Goal: Task Accomplishment & Management: Complete application form

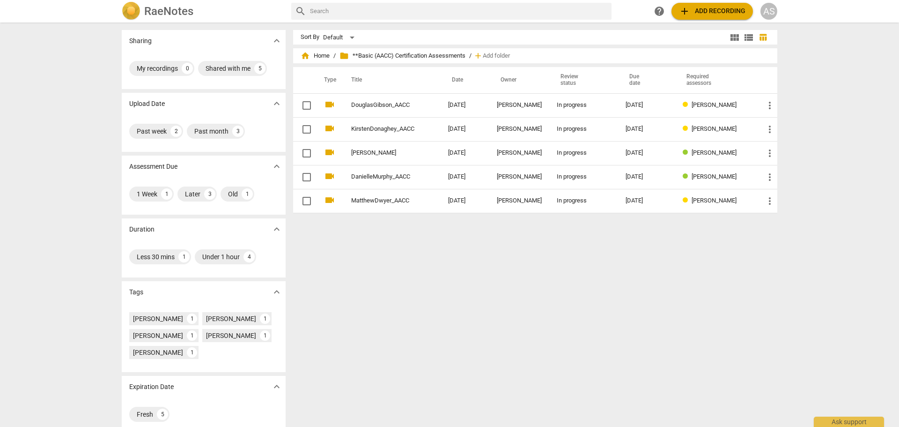
click at [188, 10] on h2 "RaeNotes" at bounding box center [168, 11] width 49 height 13
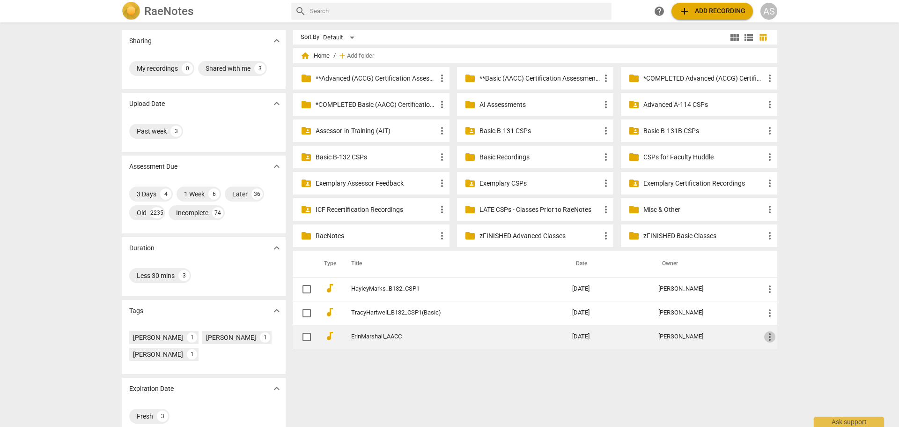
click at [772, 334] on span "more_vert" at bounding box center [769, 336] width 11 height 11
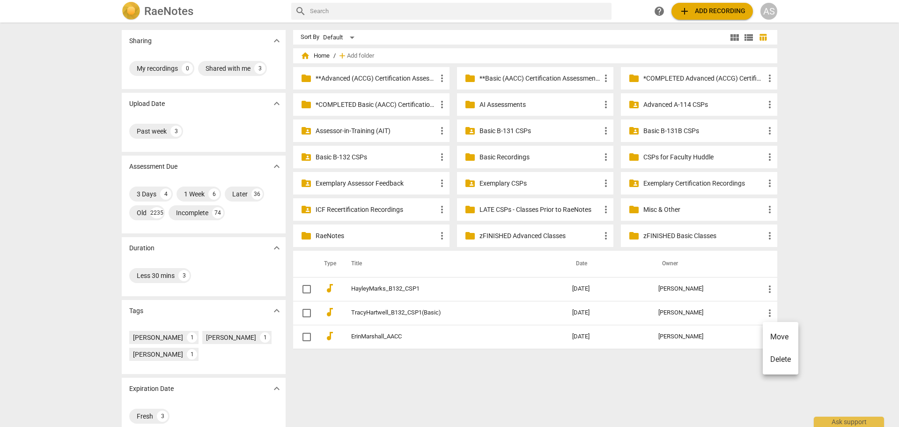
click at [779, 331] on li "Move" at bounding box center [781, 336] width 36 height 22
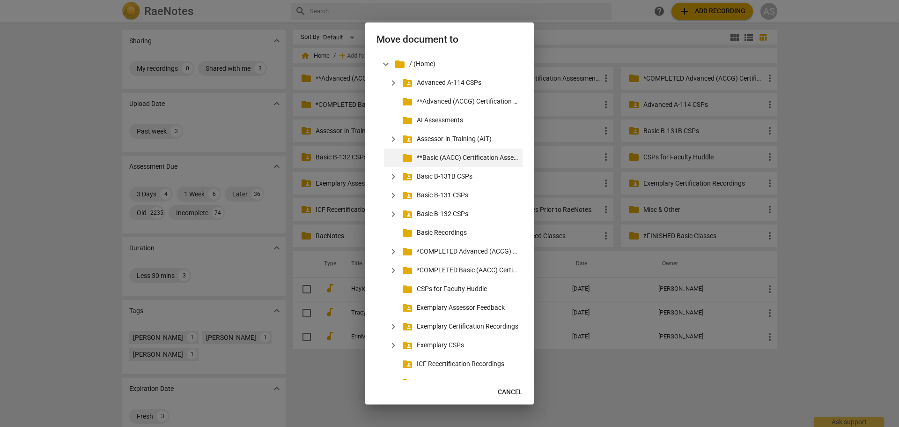
click at [482, 156] on p "**Basic (AACC) Certification Assessments" at bounding box center [468, 158] width 102 height 10
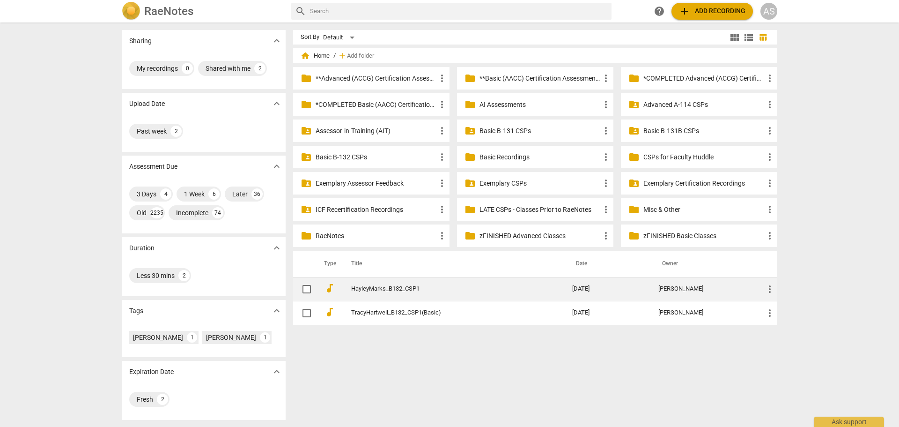
click at [768, 288] on span "more_vert" at bounding box center [769, 288] width 11 height 11
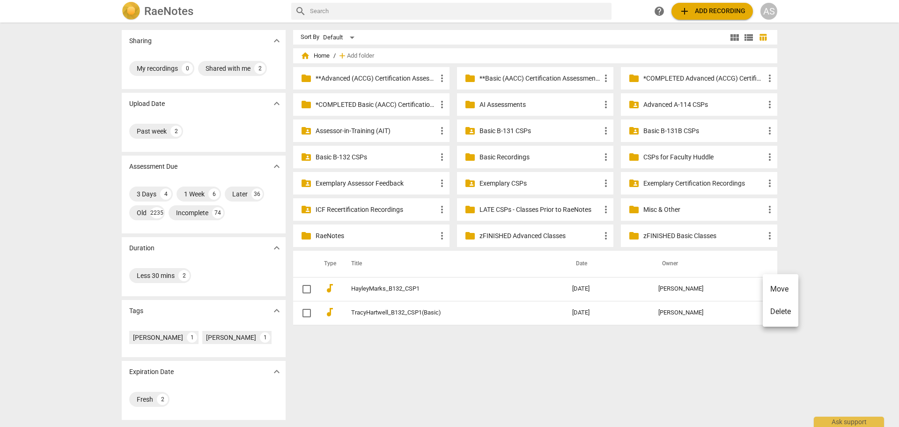
click at [770, 288] on li "Move" at bounding box center [781, 289] width 36 height 22
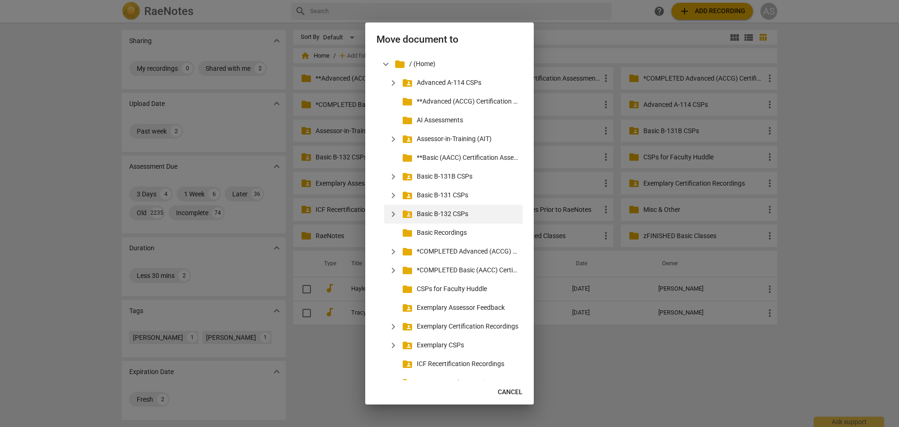
click at [396, 211] on span "expand_more" at bounding box center [393, 213] width 11 height 11
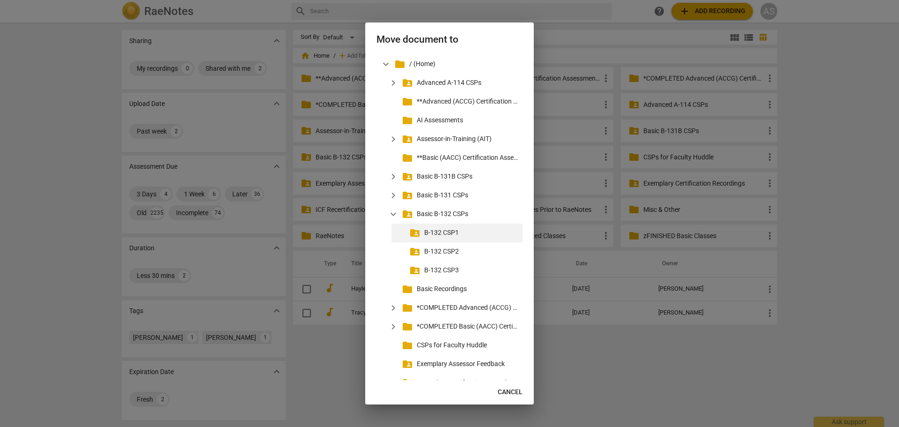
click at [442, 233] on p "B-132 CSP1" at bounding box center [471, 233] width 95 height 10
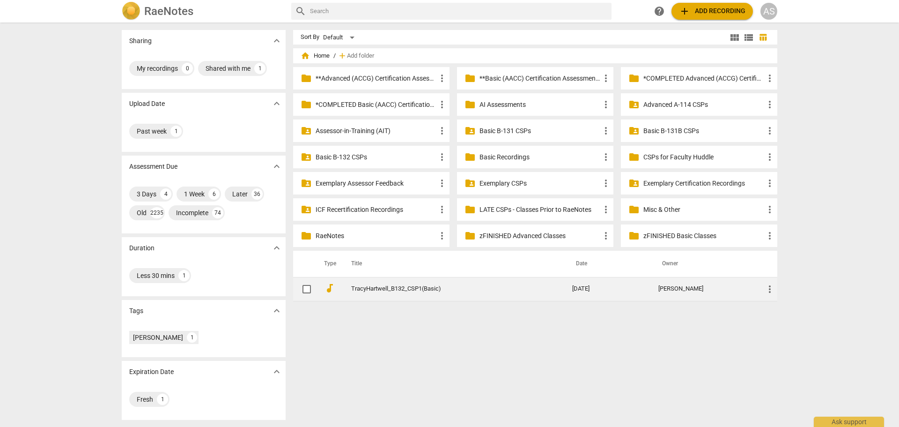
click at [774, 289] on td "more_vert" at bounding box center [767, 289] width 21 height 24
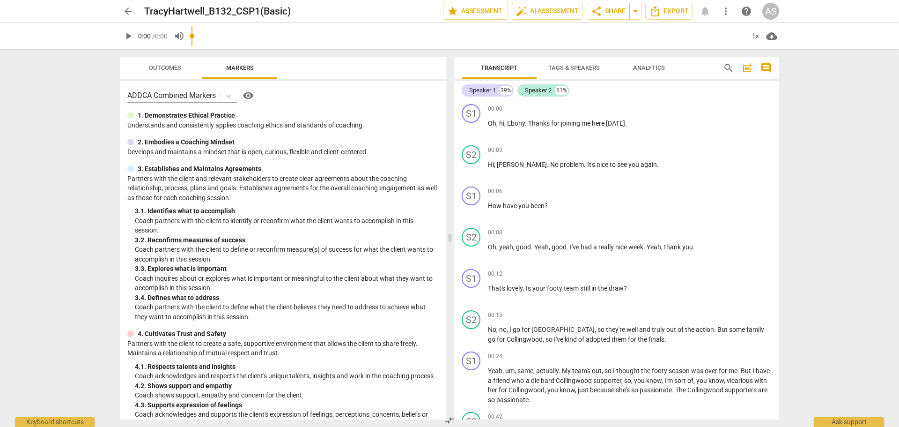
click at [122, 10] on span "arrow_back" at bounding box center [128, 11] width 17 height 11
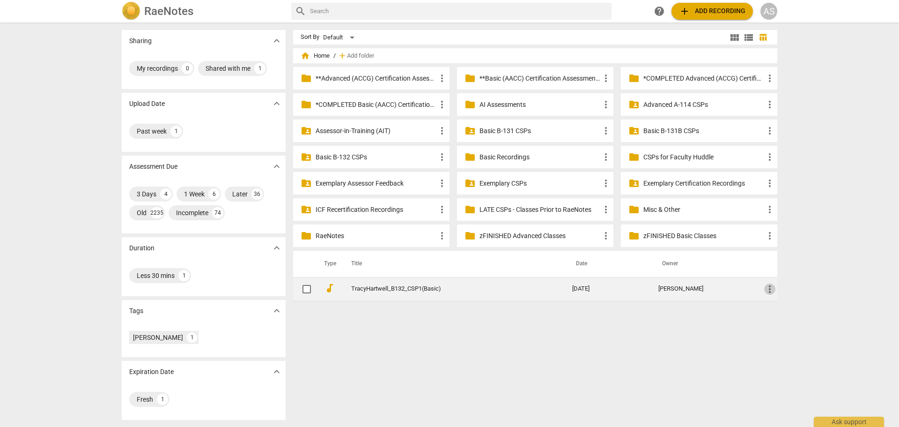
click at [769, 290] on span "more_vert" at bounding box center [769, 288] width 11 height 11
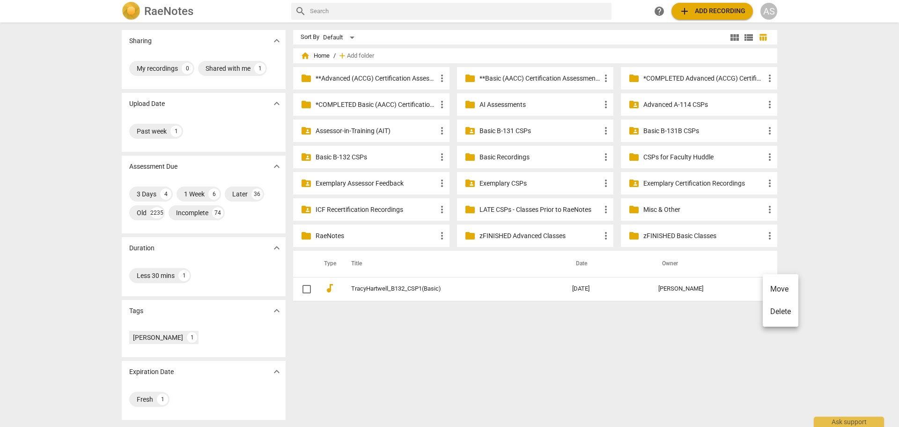
click at [773, 286] on li "Move" at bounding box center [781, 289] width 36 height 22
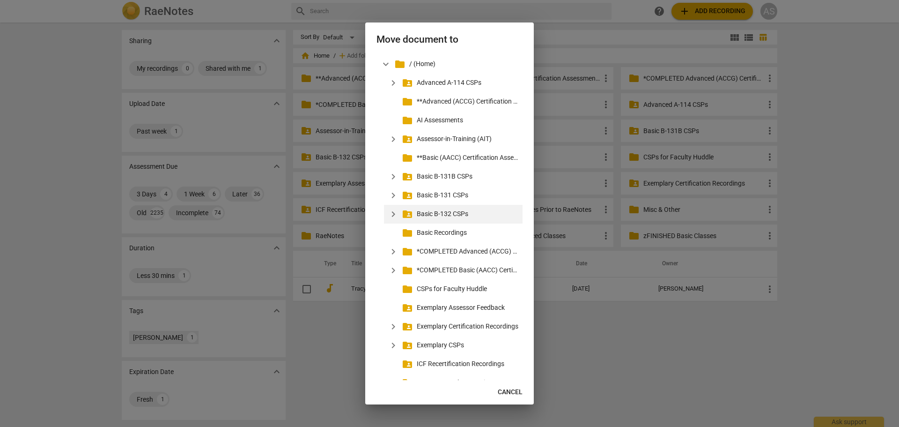
click at [392, 212] on span "expand_more" at bounding box center [393, 213] width 11 height 11
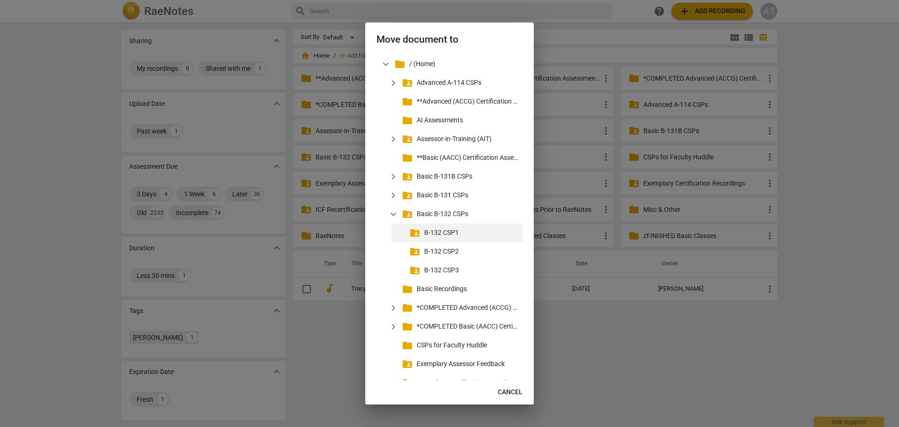
click at [442, 234] on p "B-132 CSP1" at bounding box center [471, 233] width 95 height 10
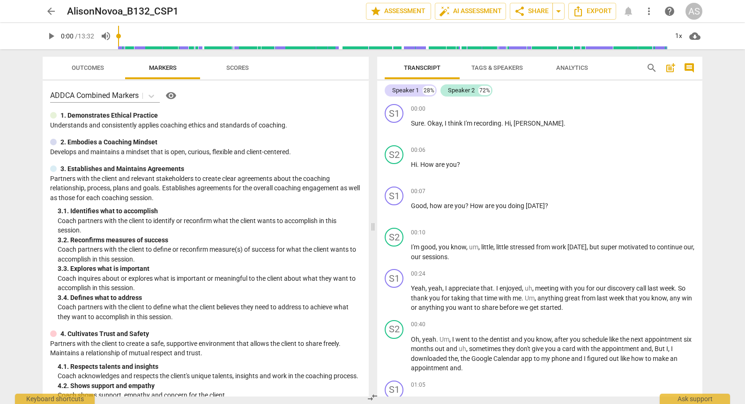
click at [51, 13] on span "arrow_back" at bounding box center [50, 11] width 11 height 11
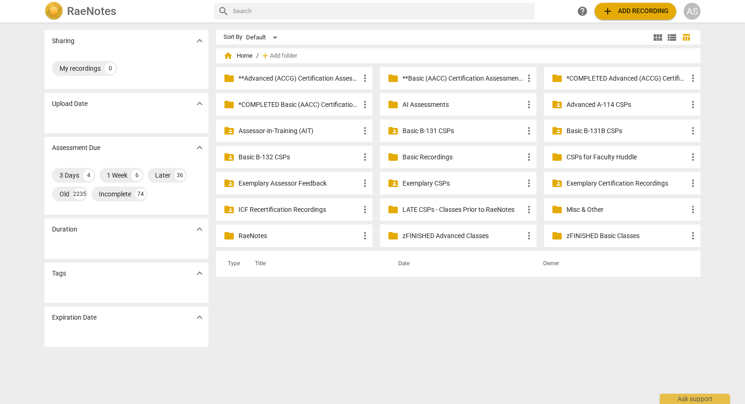
click at [271, 156] on p "Basic B-132 CSPs" at bounding box center [298, 157] width 121 height 10
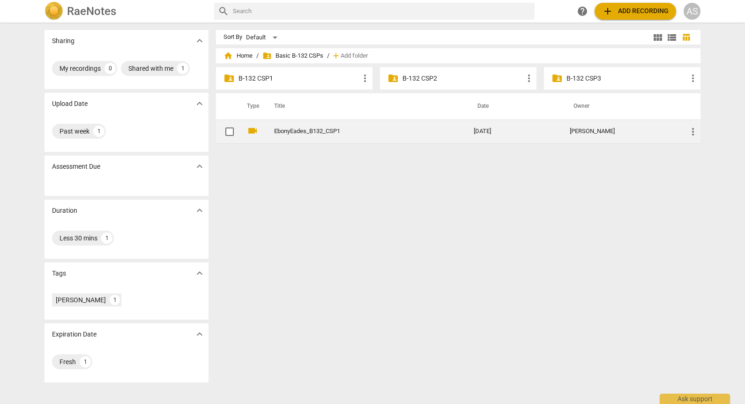
click at [690, 136] on span "more_vert" at bounding box center [692, 131] width 11 height 11
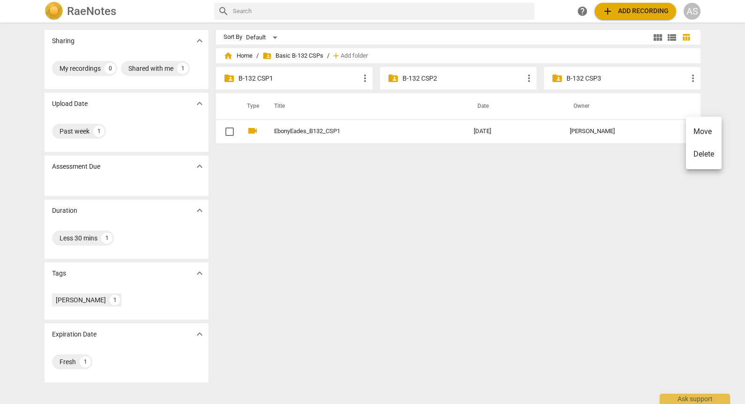
click at [698, 134] on li "Move" at bounding box center [704, 131] width 36 height 22
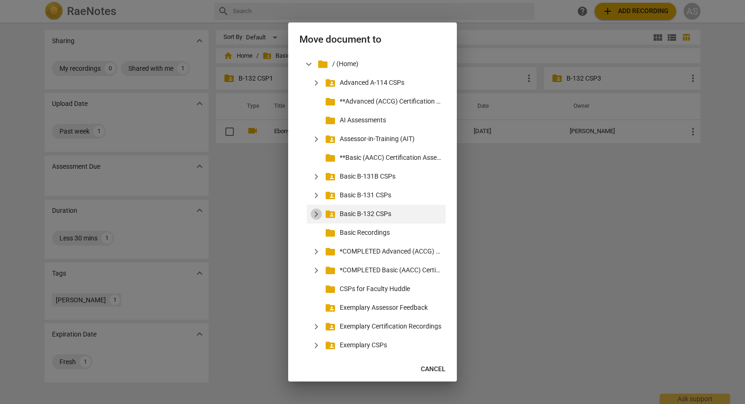
click at [314, 212] on span "expand_more" at bounding box center [315, 213] width 11 height 11
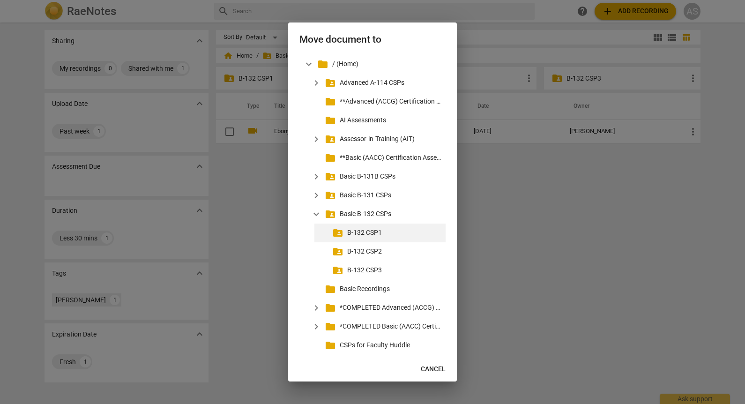
click at [372, 236] on p "B-132 CSP1" at bounding box center [394, 233] width 95 height 10
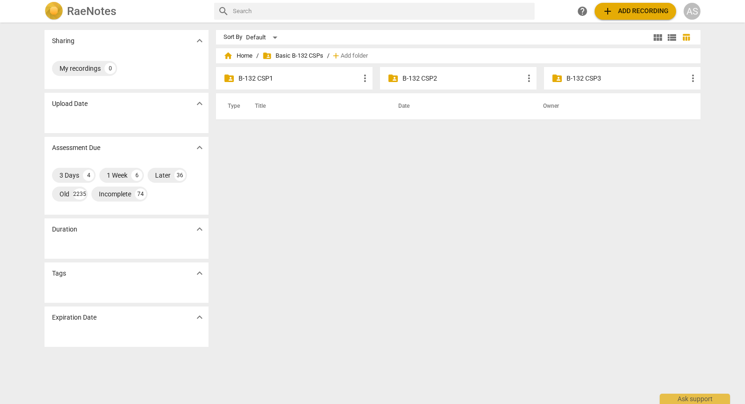
click at [265, 80] on p "B-132 CSP1" at bounding box center [298, 79] width 121 height 10
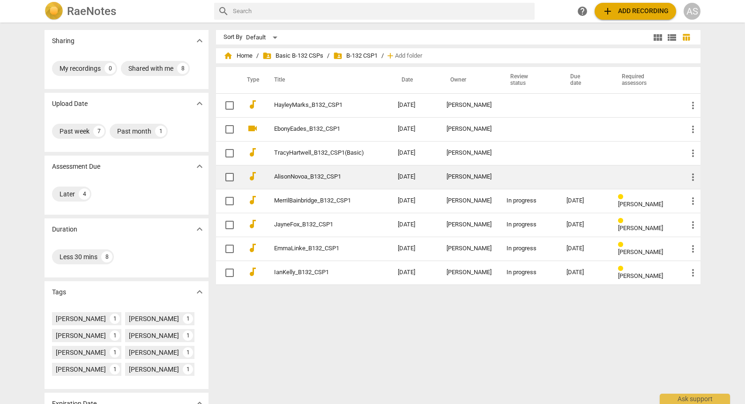
click at [453, 181] on td "Alison Novoa" at bounding box center [469, 177] width 60 height 24
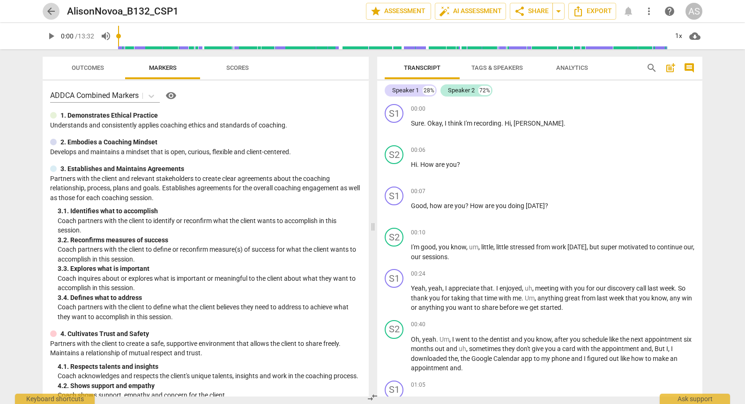
click at [52, 11] on span "arrow_back" at bounding box center [50, 11] width 11 height 11
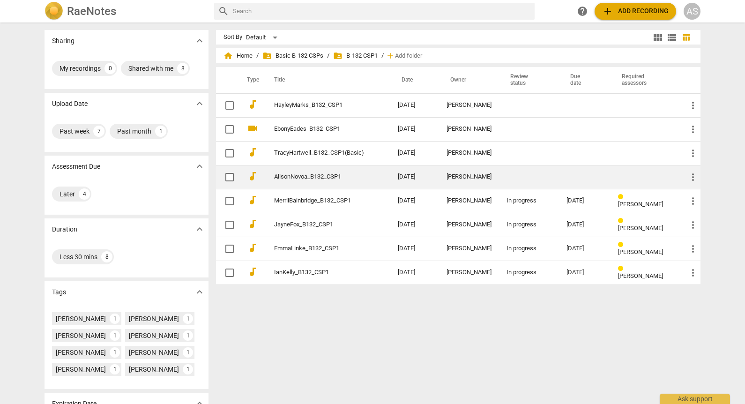
click at [359, 178] on link "AlisonNovoa_B132_CSP1" at bounding box center [319, 176] width 90 height 7
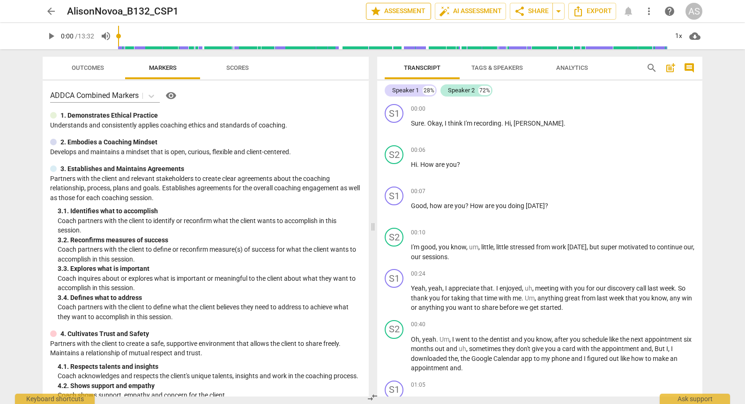
click at [416, 9] on span "star Assessment" at bounding box center [398, 11] width 57 height 11
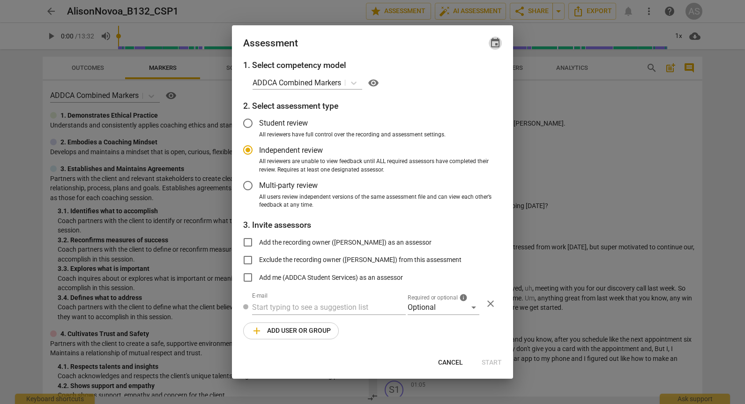
click at [498, 42] on span "event" at bounding box center [494, 42] width 11 height 11
radio input "false"
click at [467, 74] on input "date" at bounding box center [439, 75] width 66 height 14
type input "[DATE]"
click at [395, 46] on div at bounding box center [372, 202] width 745 height 404
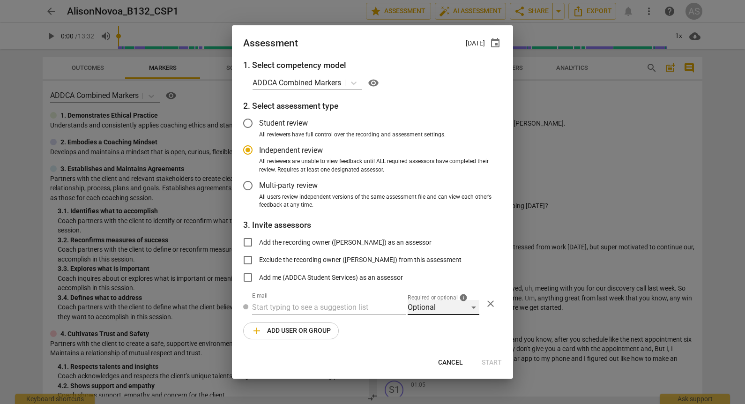
click at [441, 307] on div "Optional" at bounding box center [443, 307] width 72 height 15
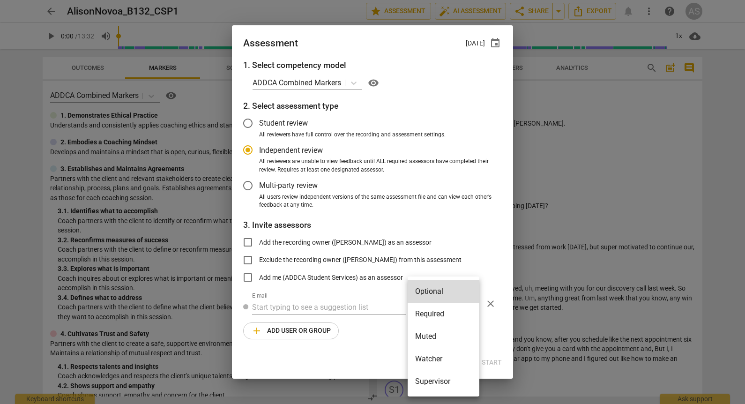
click at [441, 315] on li "Required" at bounding box center [443, 313] width 72 height 22
radio input "false"
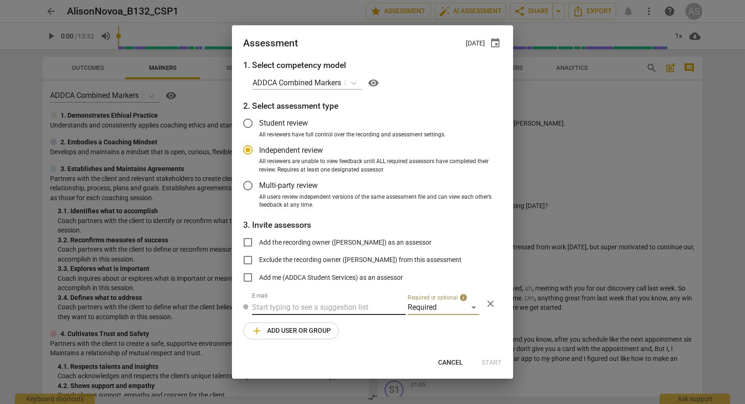
click at [351, 303] on input "text" at bounding box center [329, 307] width 154 height 15
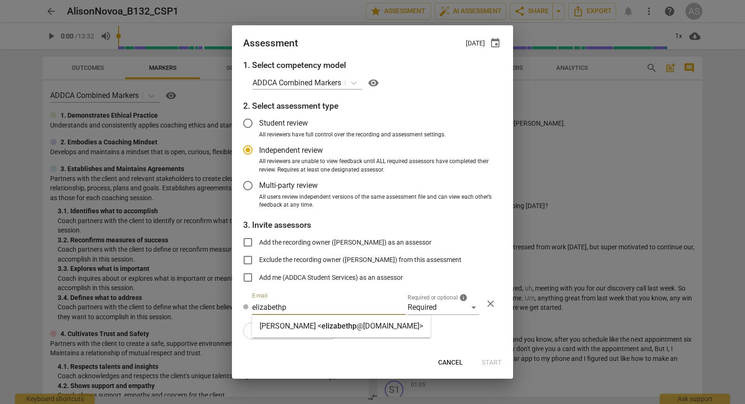
type input "elizabethp"
click at [340, 333] on div "Elizabeth Paparo < elizabethp @addca.com>" at bounding box center [341, 326] width 178 height 22
radio input "false"
type input "Elizabeth Paparo <elizabethp@addca.com>"
click at [306, 337] on button "add Add user or group" at bounding box center [291, 330] width 96 height 17
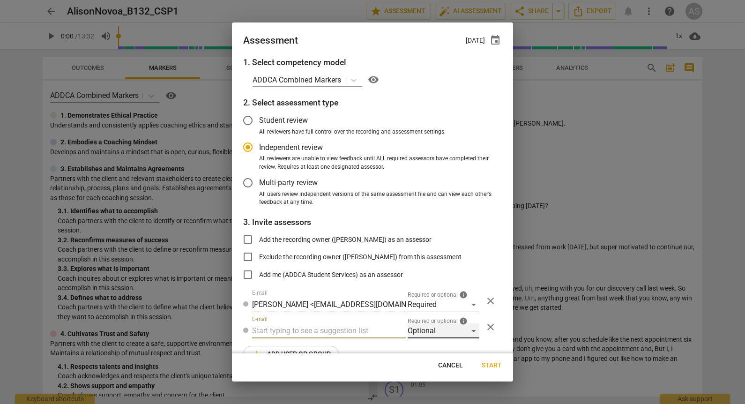
click at [424, 331] on div "Optional" at bounding box center [443, 330] width 72 height 15
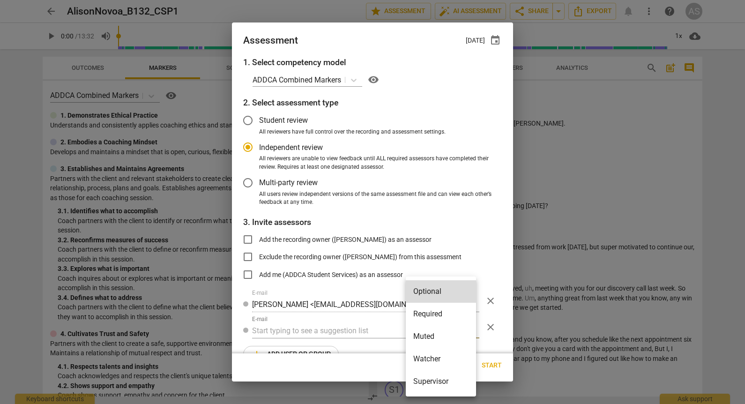
click at [427, 335] on li "Muted" at bounding box center [440, 336] width 70 height 22
radio input "false"
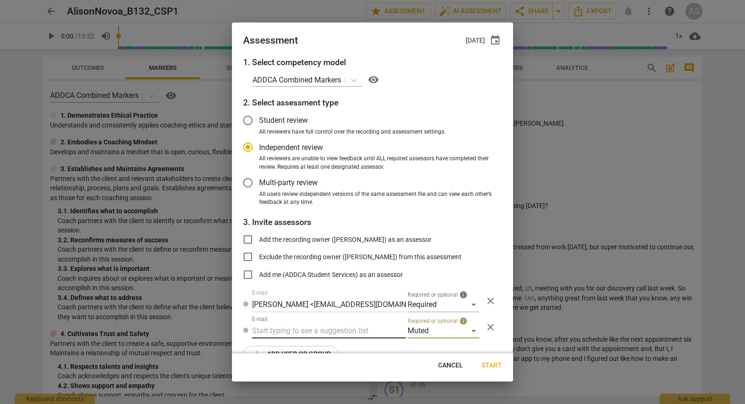
click at [332, 327] on input "text" at bounding box center [329, 330] width 154 height 15
type input "132"
click at [321, 346] on div "Basic B- 132 CSPs" at bounding box center [328, 349] width 152 height 22
radio input "false"
type input "Basic B-132 CSPs"
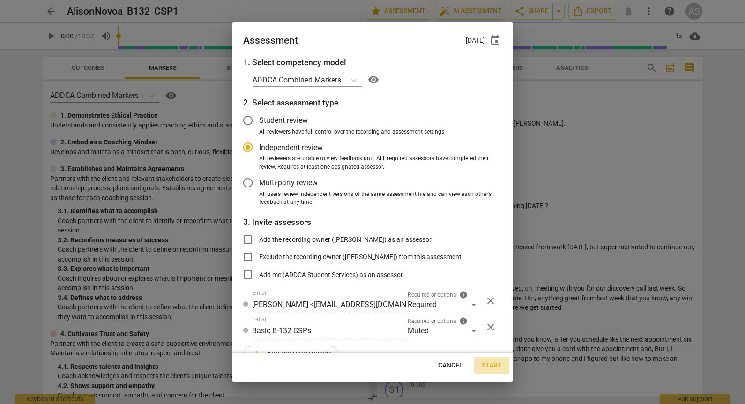
click at [487, 363] on span "Start" at bounding box center [491, 365] width 20 height 9
radio input "false"
type input "Kate Sowden <kate.e.sowden@gmail.com>"
type input "Stephanie Weis <slw9430@gmail.com>"
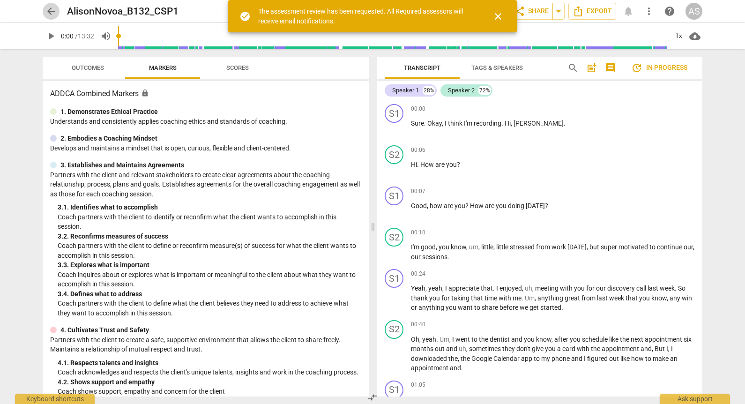
click at [53, 15] on span "arrow_back" at bounding box center [50, 11] width 11 height 11
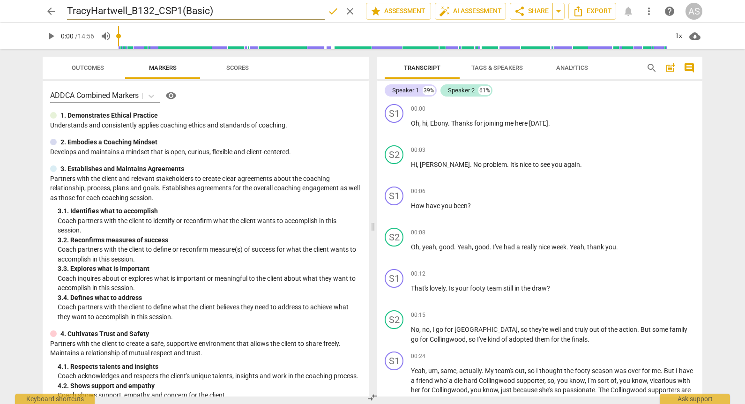
drag, startPoint x: 222, startPoint y: 12, endPoint x: 184, endPoint y: 12, distance: 37.9
click at [184, 12] on input "TracyHartwell_B132_CSP1(Basic)" at bounding box center [196, 11] width 258 height 18
type input "TracyHartwell_B132_CSP1"
click at [329, 8] on span "done" at bounding box center [332, 11] width 11 height 11
click at [392, 9] on span "star Assessment" at bounding box center [398, 11] width 57 height 11
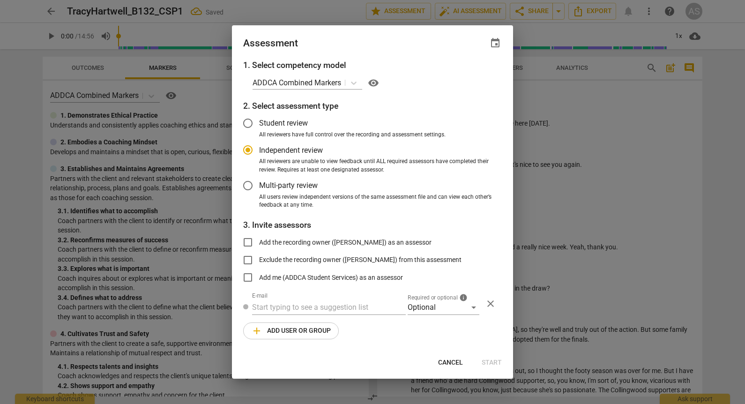
radio input "false"
click at [494, 39] on span "event" at bounding box center [494, 42] width 11 height 11
click at [465, 76] on input "date" at bounding box center [439, 75] width 66 height 14
type input "[DATE]"
click at [347, 33] on div at bounding box center [372, 202] width 745 height 404
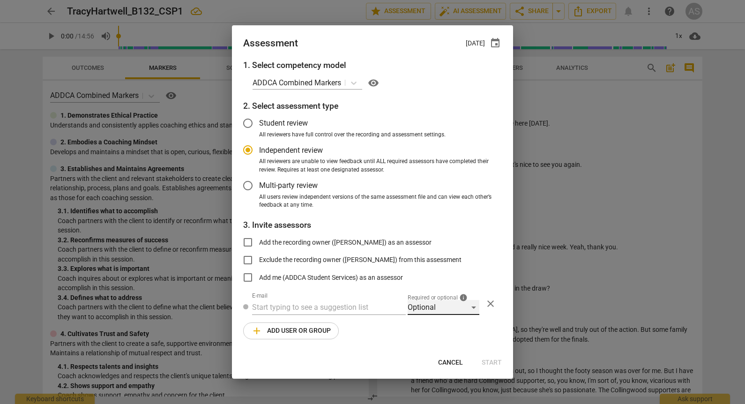
click at [422, 304] on div "Optional" at bounding box center [443, 307] width 72 height 15
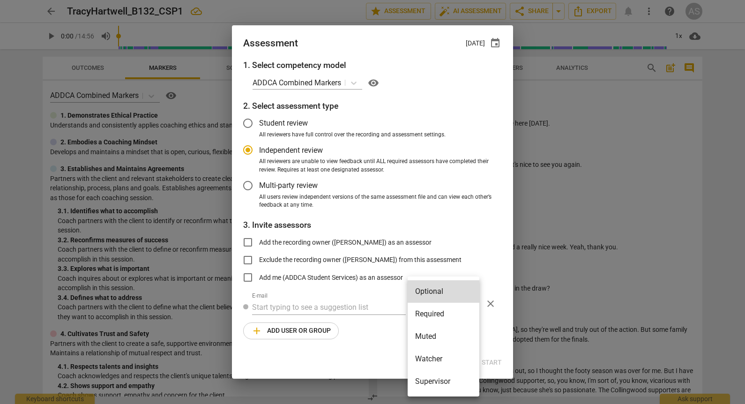
click at [430, 312] on li "Required" at bounding box center [443, 313] width 72 height 22
radio input "false"
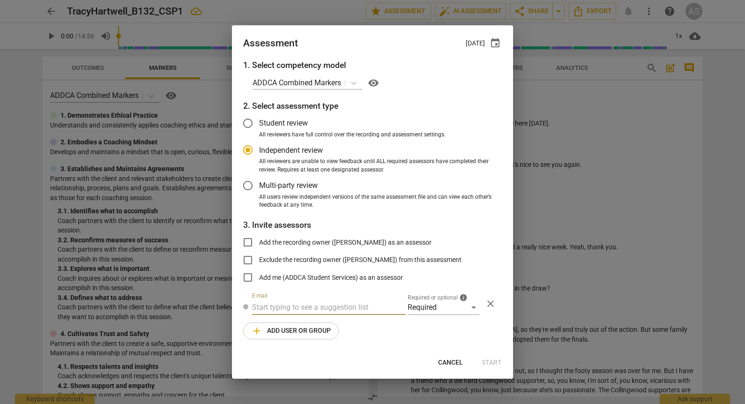
click at [318, 313] on input "text" at bounding box center [329, 307] width 154 height 15
type input "lois@add"
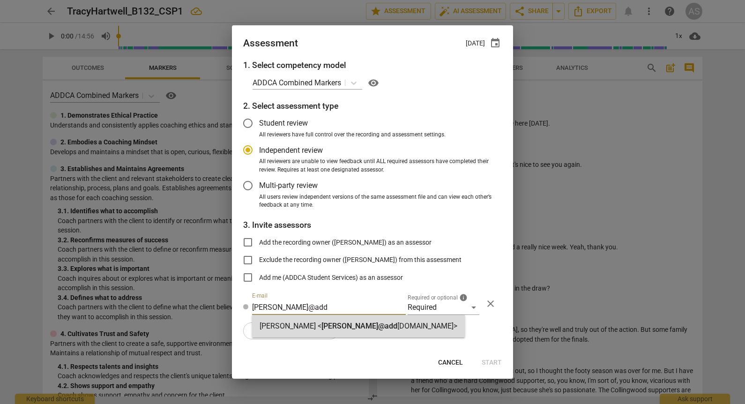
drag, startPoint x: 321, startPoint y: 324, endPoint x: 313, endPoint y: 329, distance: 10.1
click at [322, 325] on div "Lois Liu < lois@add ca.com>" at bounding box center [358, 325] width 198 height 11
radio input "false"
type input "Lois Liu <lois@addca.com>"
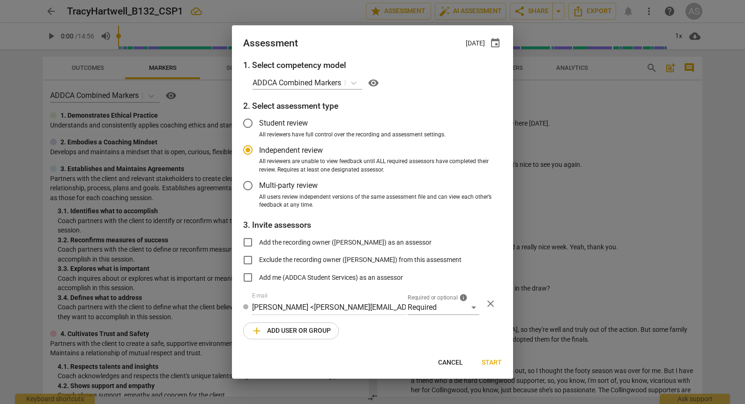
click at [303, 332] on span "add Add user or group" at bounding box center [291, 330] width 80 height 11
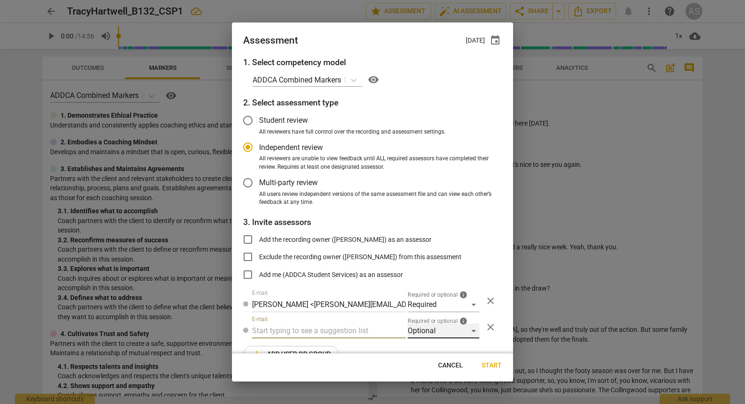
click at [420, 329] on div "Optional" at bounding box center [443, 330] width 72 height 15
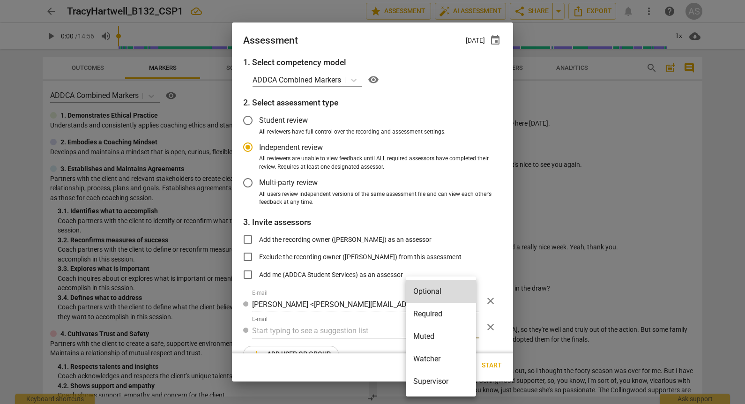
click at [427, 334] on li "Muted" at bounding box center [440, 336] width 70 height 22
radio input "false"
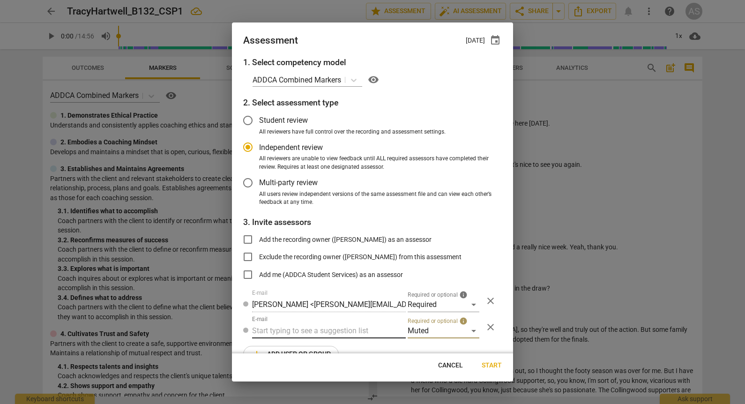
click at [328, 331] on input "text" at bounding box center [329, 330] width 154 height 15
type input "132"
click at [328, 346] on div "Basic B- 132 CSPs" at bounding box center [328, 349] width 152 height 22
radio input "false"
type input "Basic B-132 CSPs"
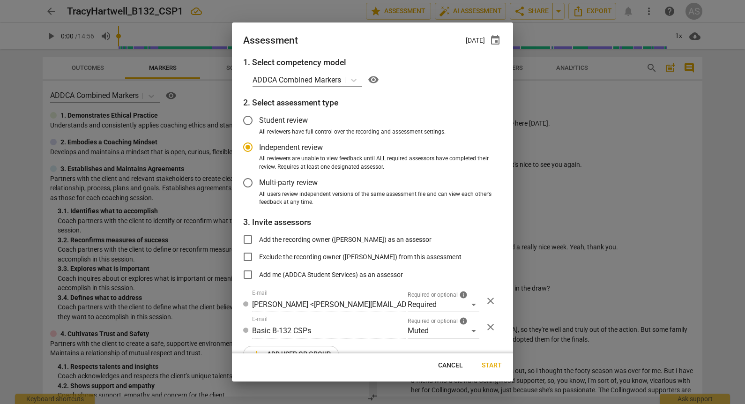
click at [487, 366] on span "Start" at bounding box center [491, 365] width 20 height 9
radio input "false"
type input "Kate Sowden <kate.e.sowden@gmail.com>"
type input "Stephanie Weis <slw9430@gmail.com>"
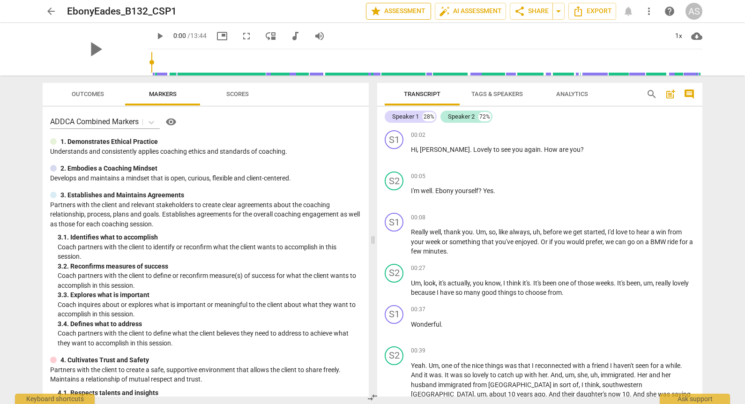
click at [405, 12] on span "star Assessment" at bounding box center [398, 11] width 57 height 11
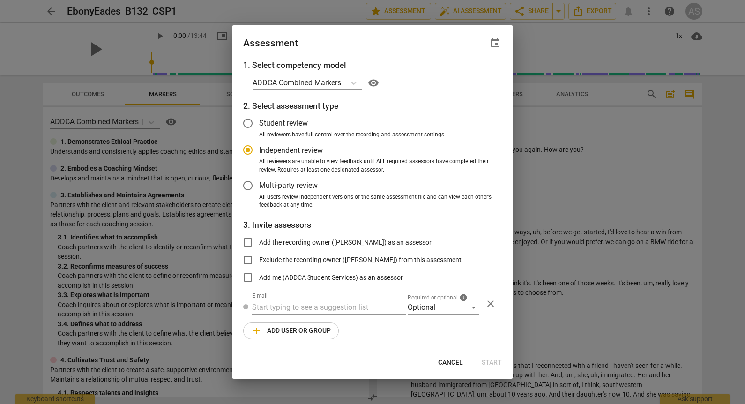
click at [504, 44] on div "Assessment event" at bounding box center [372, 42] width 281 height 34
click at [494, 43] on span "event" at bounding box center [494, 42] width 11 height 11
radio input "false"
click at [468, 75] on input "date" at bounding box center [439, 75] width 66 height 14
type input "[DATE]"
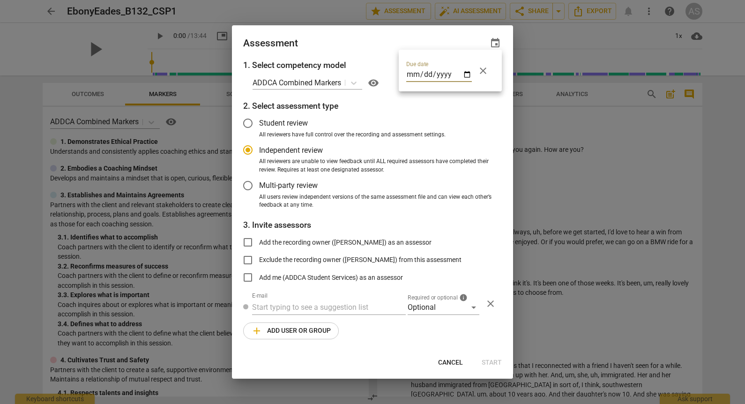
click at [355, 41] on div at bounding box center [372, 202] width 745 height 404
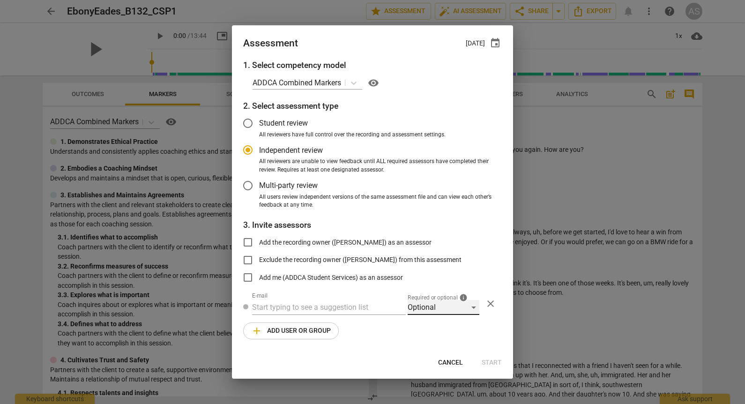
click at [441, 307] on div "Optional" at bounding box center [443, 307] width 72 height 15
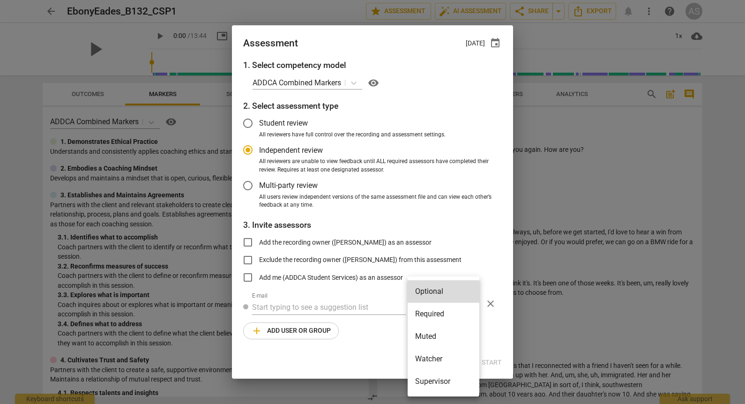
drag, startPoint x: 444, startPoint y: 319, endPoint x: 435, endPoint y: 318, distance: 9.4
click at [443, 318] on li "Required" at bounding box center [443, 313] width 72 height 22
radio input "false"
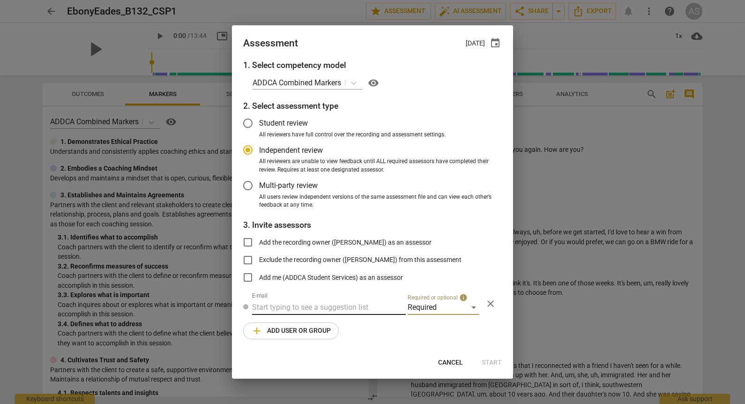
click at [356, 313] on input "text" at bounding box center [329, 307] width 154 height 15
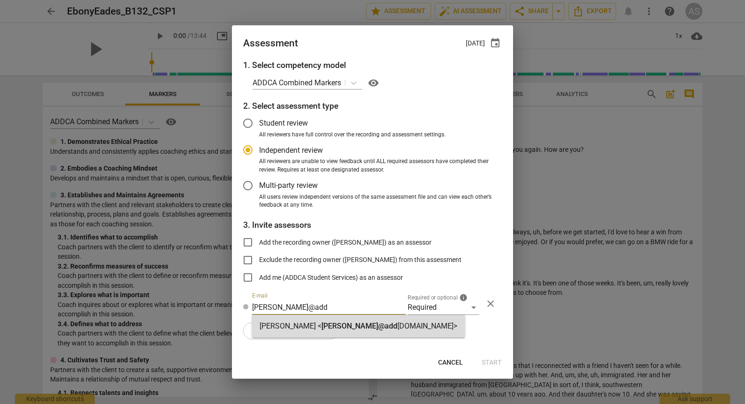
type input "donna@add"
click at [352, 323] on span "donna@add" at bounding box center [359, 325] width 76 height 9
radio input "false"
type input "Donna Addkison <donna@addca.com>"
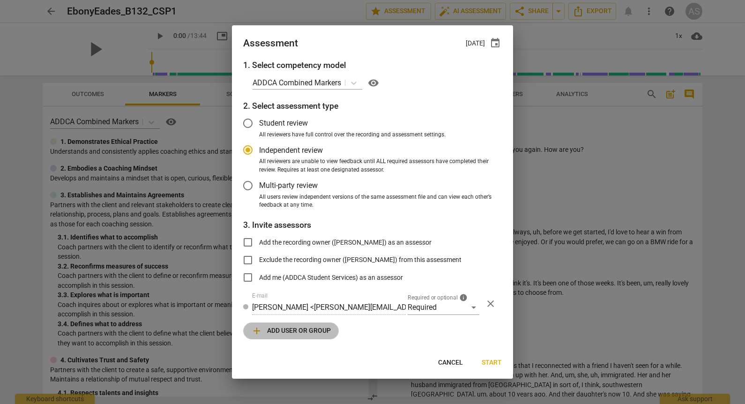
click at [304, 337] on button "add Add user or group" at bounding box center [291, 330] width 96 height 17
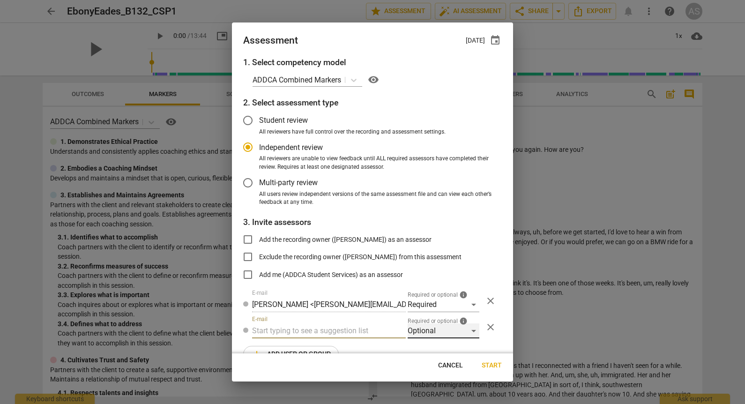
click at [419, 332] on div "Optional" at bounding box center [443, 330] width 72 height 15
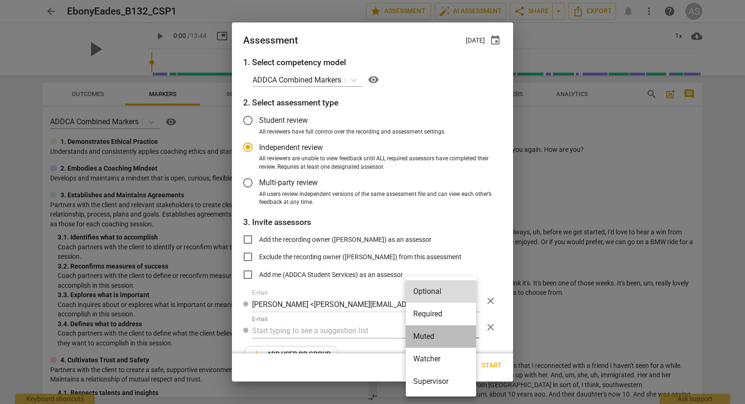
click at [427, 336] on li "Muted" at bounding box center [440, 336] width 70 height 22
radio input "false"
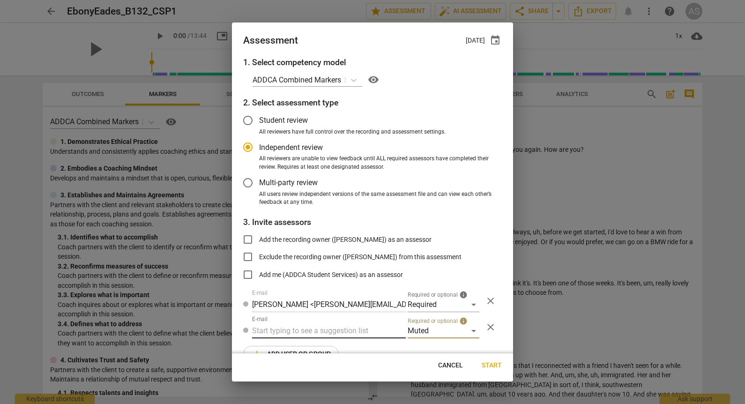
click at [336, 332] on input "text" at bounding box center [329, 330] width 154 height 15
type input "132"
click at [328, 346] on div "Basic B- 132 CSPs" at bounding box center [328, 349] width 152 height 22
radio input "false"
type input "Basic B-132 CSPs"
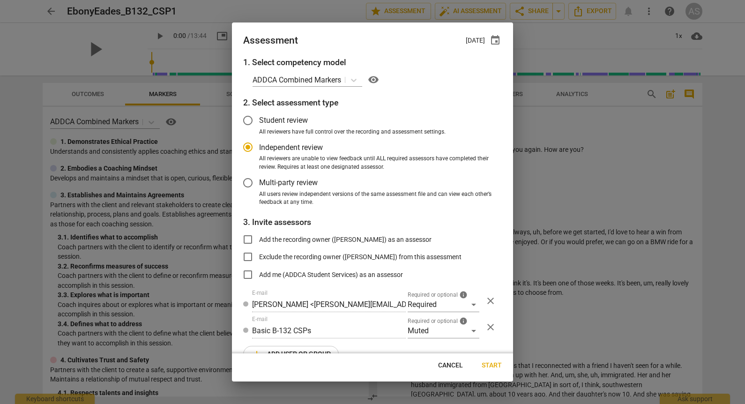
click at [491, 365] on span "Start" at bounding box center [491, 365] width 20 height 9
radio input "false"
type input "[PERSON_NAME] <[PERSON_NAME][EMAIL_ADDRESS][PERSON_NAME][DOMAIN_NAME]>"
type input "[PERSON_NAME] <[EMAIL_ADDRESS][DOMAIN_NAME]>"
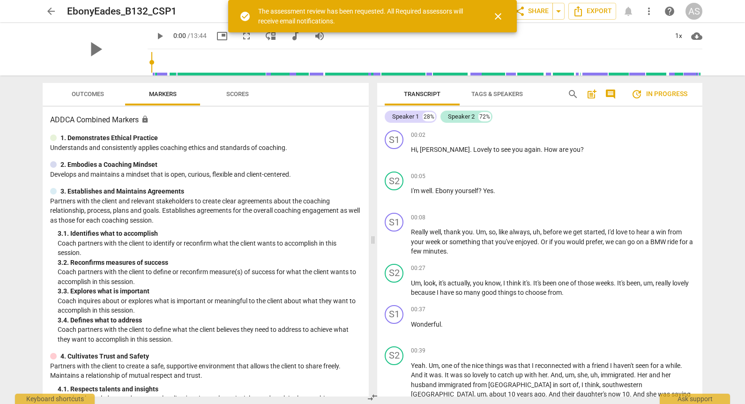
click at [52, 13] on span "arrow_back" at bounding box center [50, 11] width 11 height 11
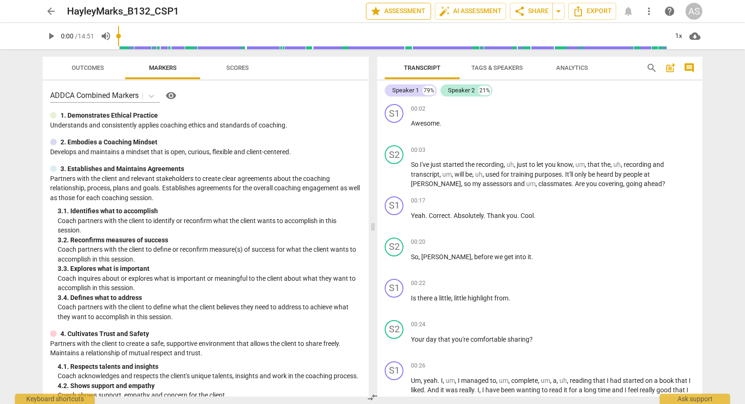
click at [409, 14] on span "star Assessment" at bounding box center [398, 11] width 57 height 11
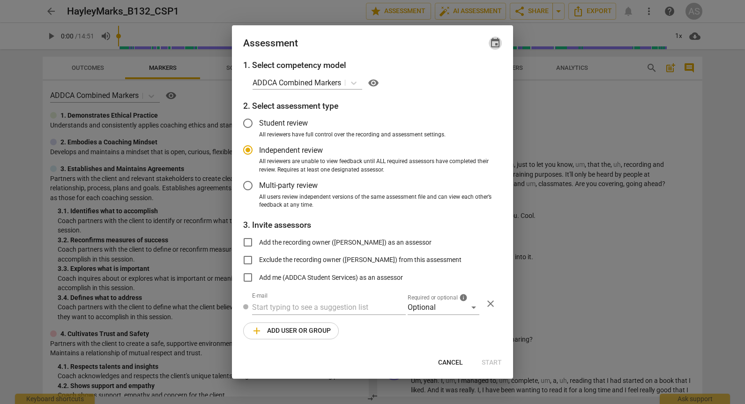
click at [494, 42] on span "event" at bounding box center [494, 42] width 11 height 11
radio input "false"
click at [471, 79] on input "date" at bounding box center [439, 75] width 66 height 14
click at [469, 75] on input "date" at bounding box center [439, 75] width 66 height 14
type input "[DATE]"
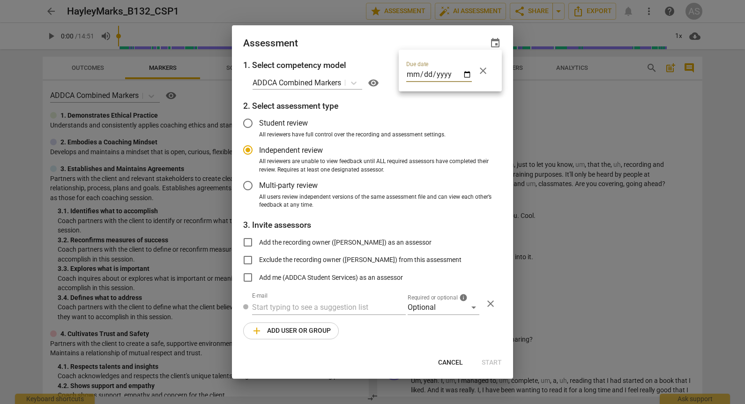
click at [376, 48] on div at bounding box center [372, 202] width 745 height 404
drag, startPoint x: 420, startPoint y: 315, endPoint x: 422, endPoint y: 309, distance: 6.5
click at [421, 310] on div "1. Select competency model ADDCA Combined Markers visibility 2. Select assessme…" at bounding box center [372, 204] width 281 height 291
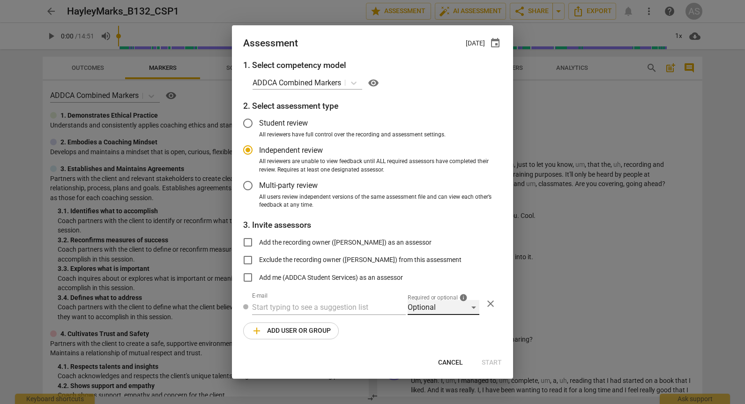
click at [423, 309] on div "Optional" at bounding box center [443, 307] width 72 height 15
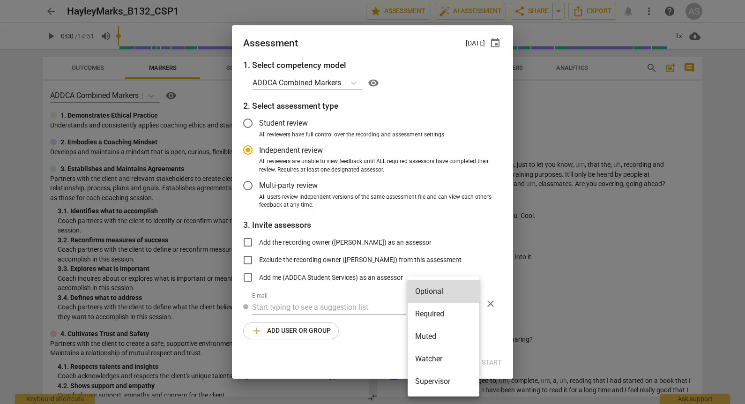
click at [433, 318] on li "Required" at bounding box center [443, 313] width 72 height 22
radio input "false"
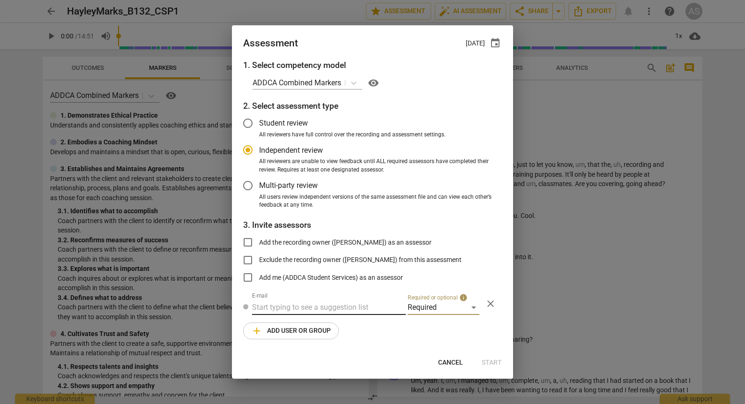
click at [344, 307] on input "text" at bounding box center [329, 307] width 154 height 15
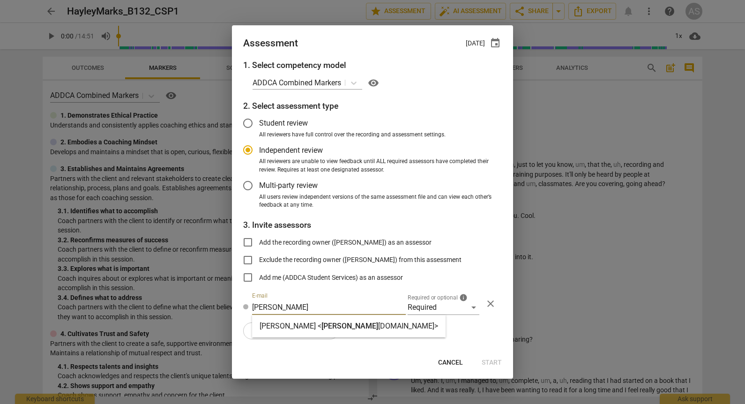
type input "[PERSON_NAME]"
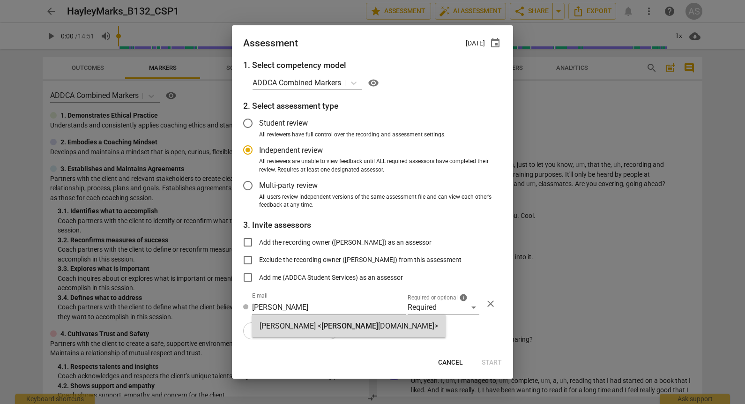
drag, startPoint x: 340, startPoint y: 324, endPoint x: 334, endPoint y: 328, distance: 7.3
click at [341, 325] on span "[PERSON_NAME]" at bounding box center [349, 325] width 57 height 9
radio input "false"
type input "[PERSON_NAME] <[PERSON_NAME][EMAIL_ADDRESS][DOMAIN_NAME]>"
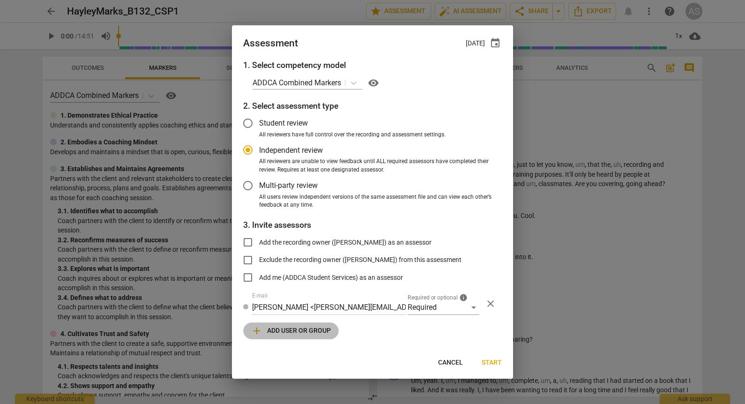
click at [300, 337] on button "add Add user or group" at bounding box center [291, 330] width 96 height 17
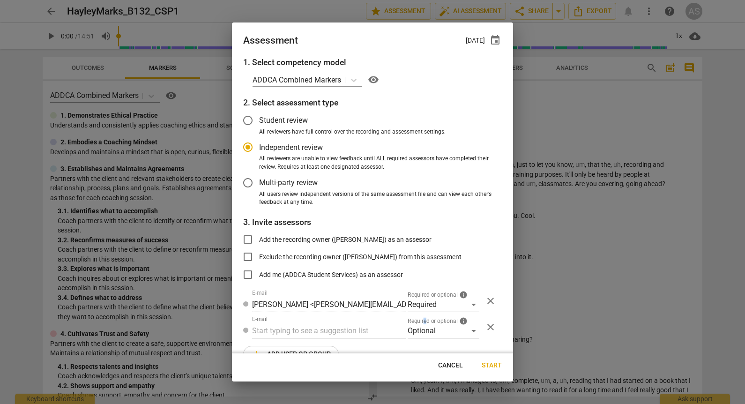
click at [423, 318] on span "Required or optional" at bounding box center [432, 321] width 50 height 6
click at [427, 324] on div "Optional" at bounding box center [443, 330] width 72 height 15
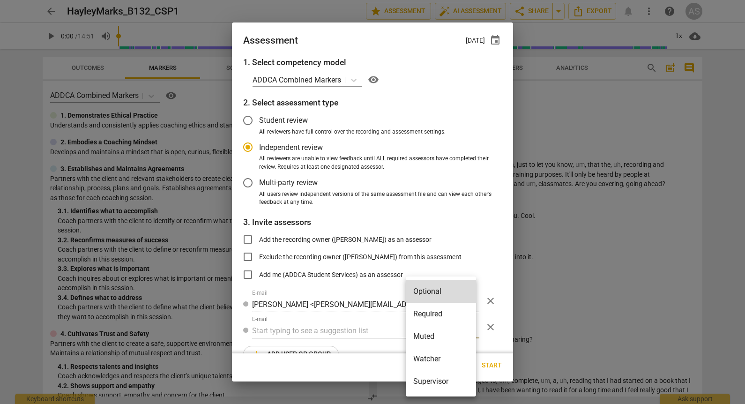
click at [430, 336] on li "Muted" at bounding box center [440, 336] width 70 height 22
radio input "false"
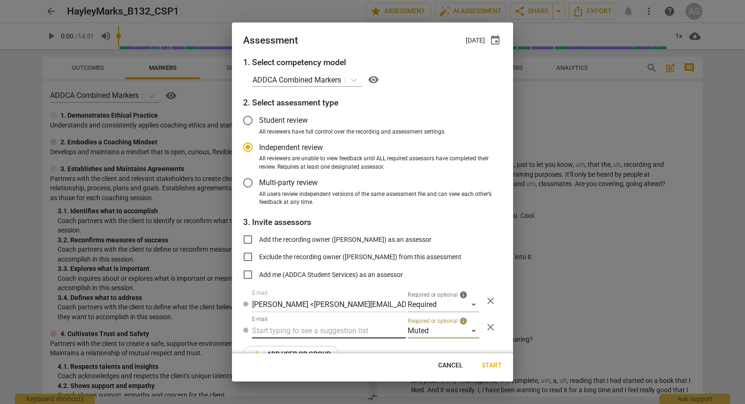
click at [348, 332] on input "text" at bounding box center [329, 330] width 154 height 15
type input "132"
click at [341, 347] on div "Basic B- 132 CSPs" at bounding box center [328, 349] width 152 height 22
radio input "false"
type input "Basic B-132 CSPs"
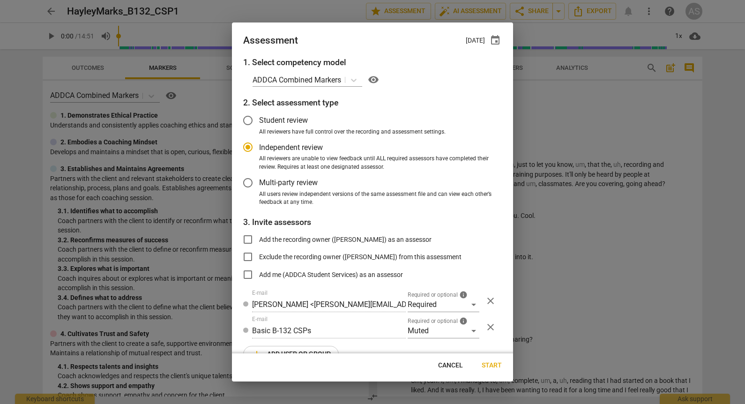
click at [500, 366] on span "Start" at bounding box center [491, 365] width 20 height 9
radio input "false"
type input "Kate Sowden <kate.e.sowden@gmail.com>"
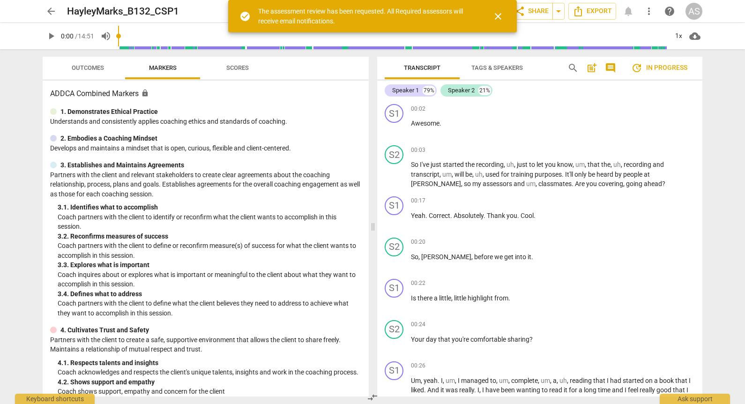
click at [53, 9] on span "arrow_back" at bounding box center [50, 11] width 11 height 11
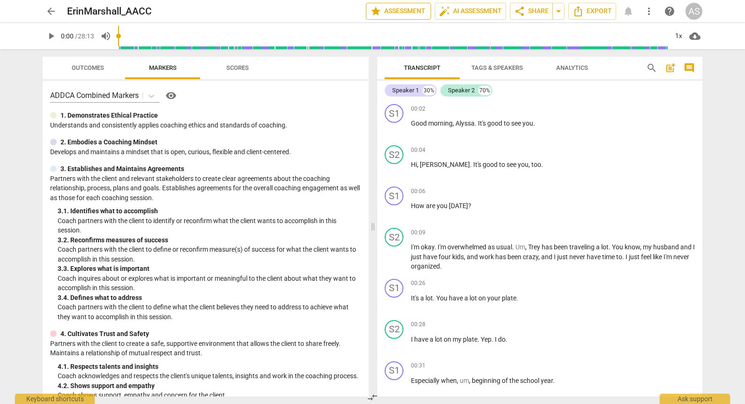
click at [393, 7] on span "star Assessment" at bounding box center [398, 11] width 57 height 11
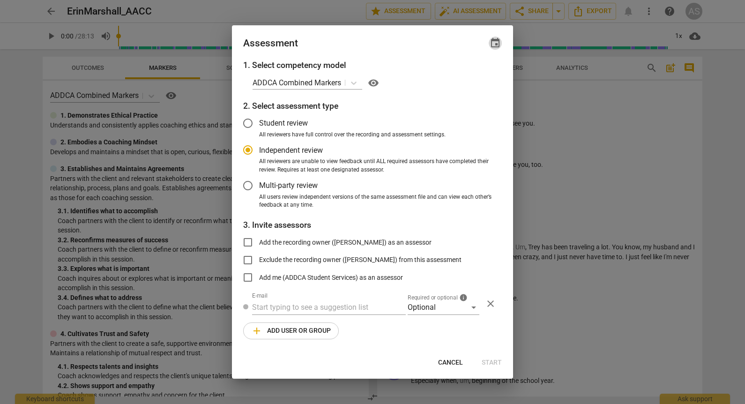
click at [496, 46] on span "event" at bounding box center [494, 42] width 11 height 11
radio input "false"
click at [466, 73] on input "date" at bounding box center [439, 75] width 66 height 14
type input "[DATE]"
click at [462, 194] on div at bounding box center [372, 202] width 745 height 404
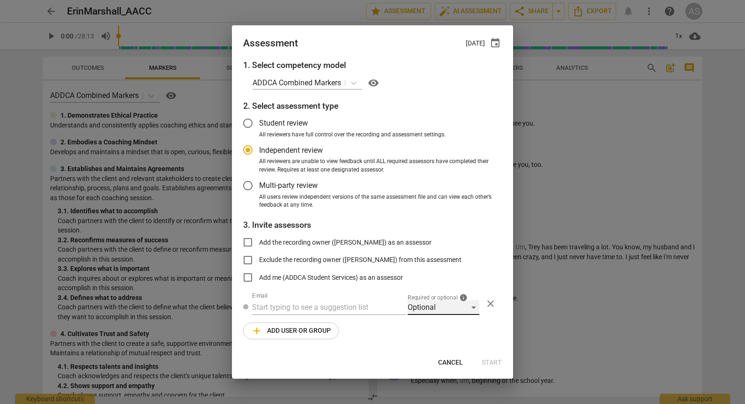
click at [450, 311] on div "Optional" at bounding box center [443, 307] width 72 height 15
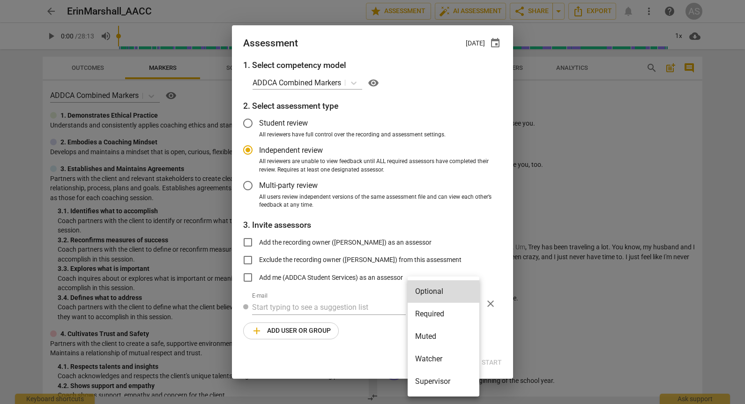
click at [448, 316] on li "Required" at bounding box center [443, 313] width 72 height 22
radio input "false"
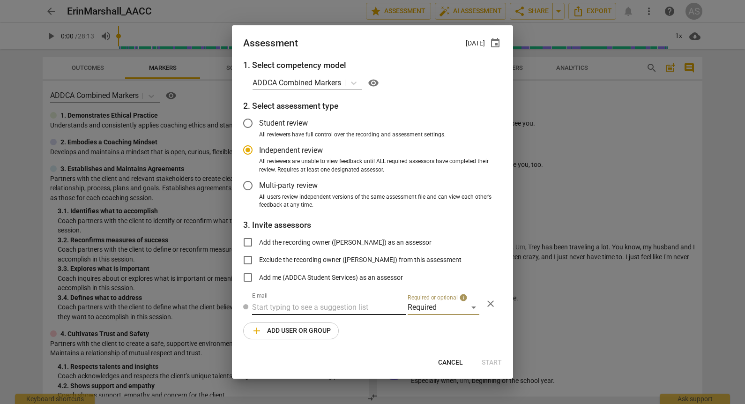
click at [339, 308] on input "text" at bounding box center [329, 307] width 154 height 15
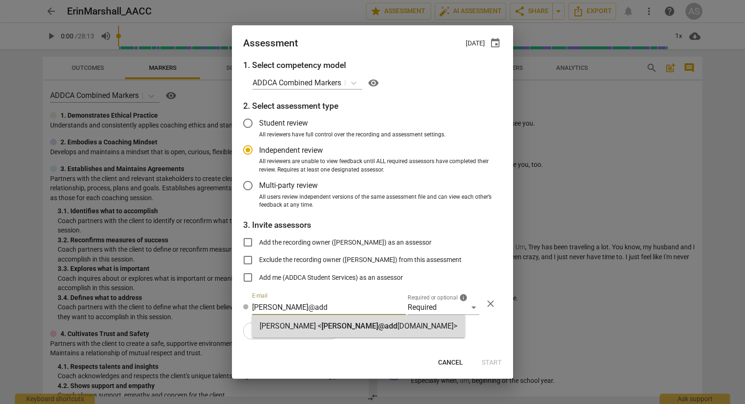
type input "[PERSON_NAME]@add"
click at [325, 327] on span "[PERSON_NAME]@add" at bounding box center [359, 325] width 76 height 9
radio input "false"
type input "[PERSON_NAME] <[PERSON_NAME][EMAIL_ADDRESS][DOMAIN_NAME]>"
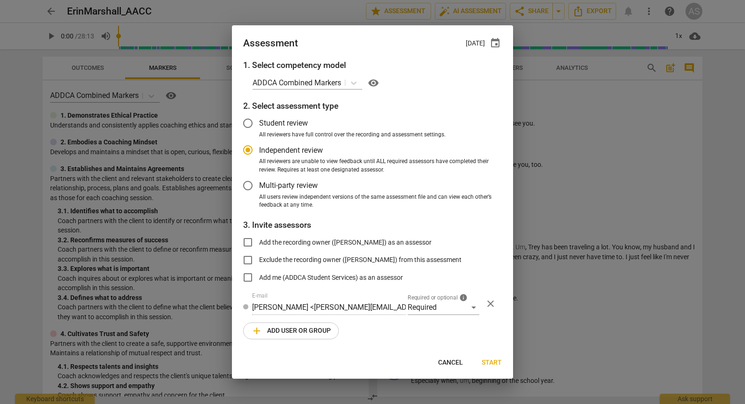
click at [311, 332] on span "add Add user or group" at bounding box center [291, 330] width 80 height 11
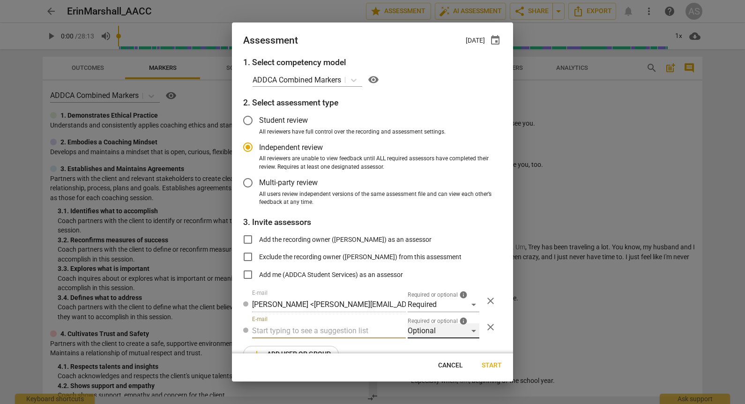
click at [423, 332] on div "Optional" at bounding box center [443, 330] width 72 height 15
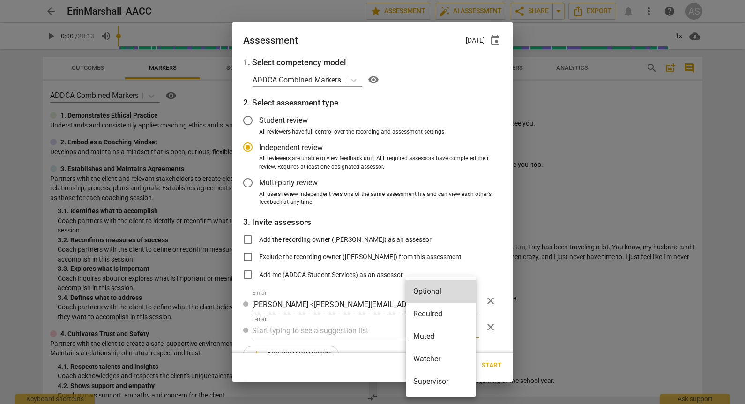
click at [426, 374] on li "Supervisor" at bounding box center [440, 381] width 70 height 22
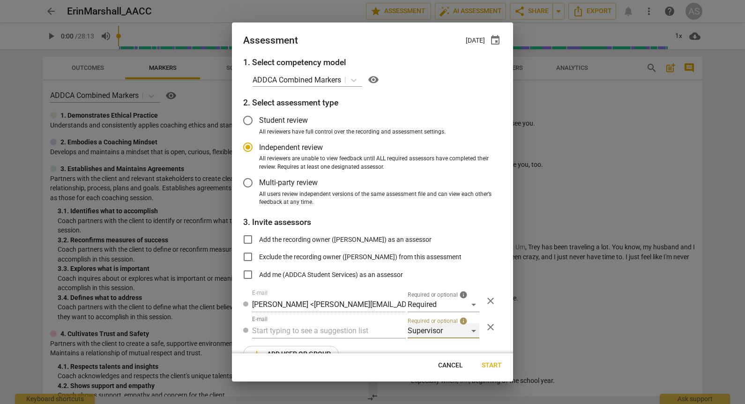
scroll to position [21, 0]
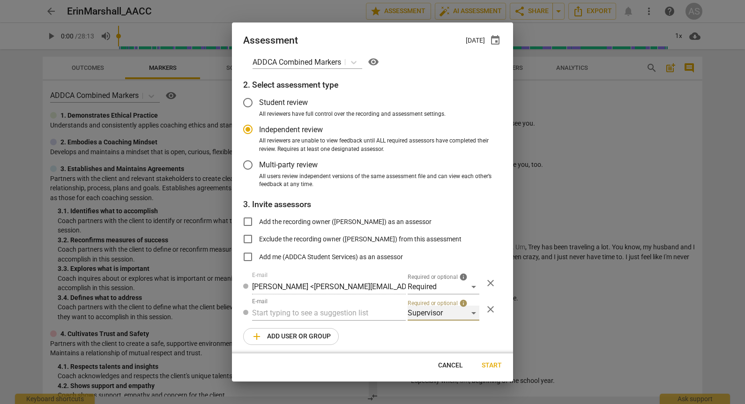
radio input "false"
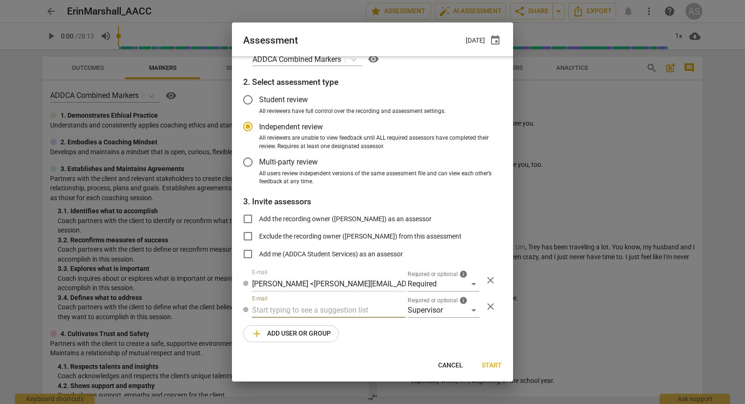
click at [328, 308] on input "text" at bounding box center [329, 309] width 154 height 15
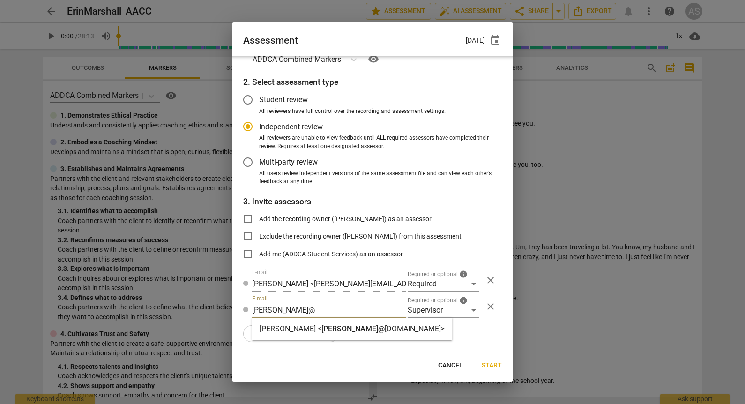
type input "[PERSON_NAME]@"
click at [324, 329] on span "[PERSON_NAME]@" at bounding box center [352, 328] width 63 height 9
radio input "false"
type input "[PERSON_NAME] <[PERSON_NAME][EMAIL_ADDRESS][DOMAIN_NAME]>"
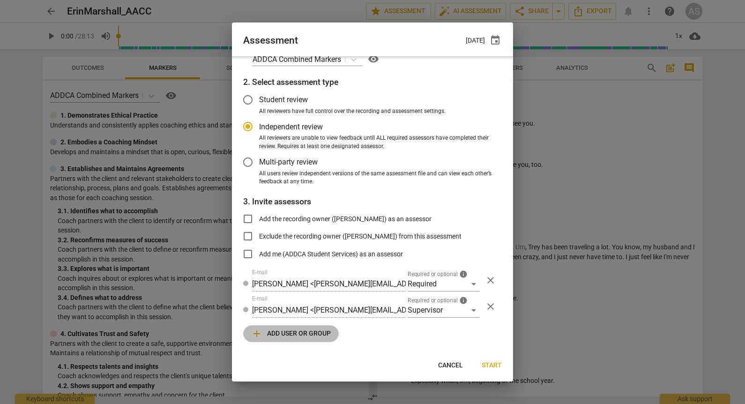
click at [303, 330] on span "add Add user or group" at bounding box center [291, 333] width 80 height 11
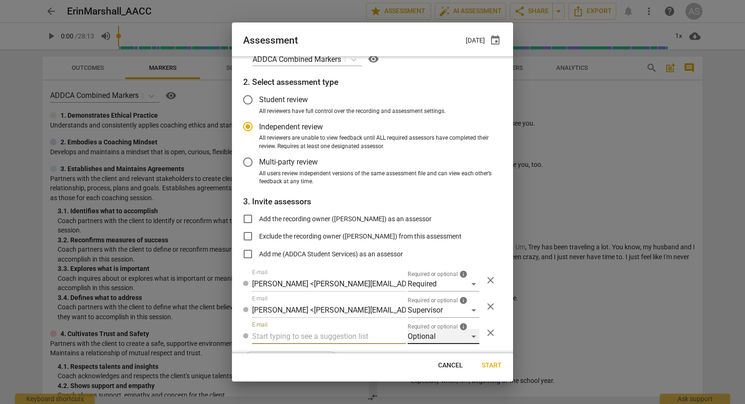
click at [415, 338] on div "Optional" at bounding box center [443, 336] width 72 height 15
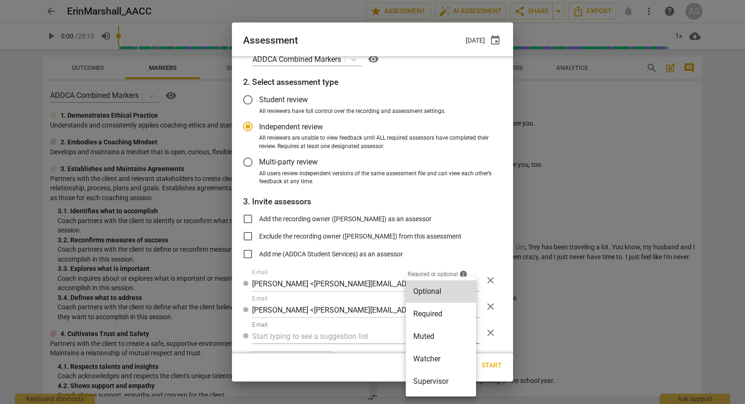
click at [423, 337] on li "Muted" at bounding box center [440, 336] width 70 height 22
radio input "false"
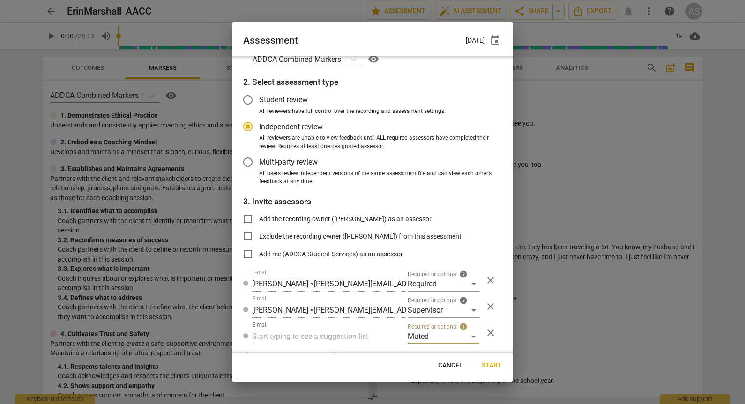
click at [359, 336] on input "text" at bounding box center [329, 336] width 154 height 15
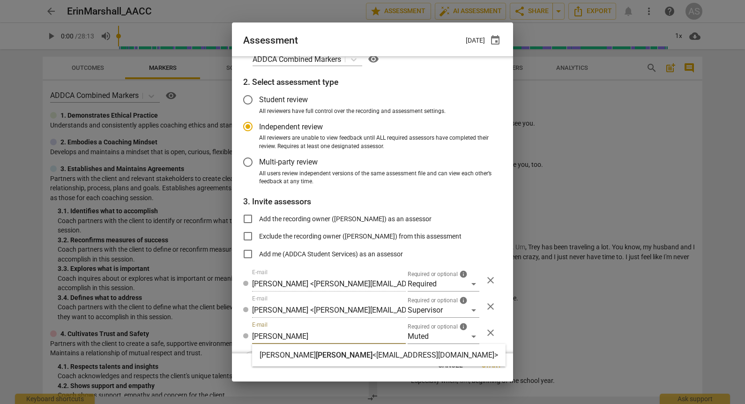
type input "[PERSON_NAME]"
click at [372, 359] on strong "<[EMAIL_ADDRESS][DOMAIN_NAME]>" at bounding box center [434, 354] width 125 height 9
radio input "false"
type input "[PERSON_NAME] <[EMAIL_ADDRESS][DOMAIN_NAME]>"
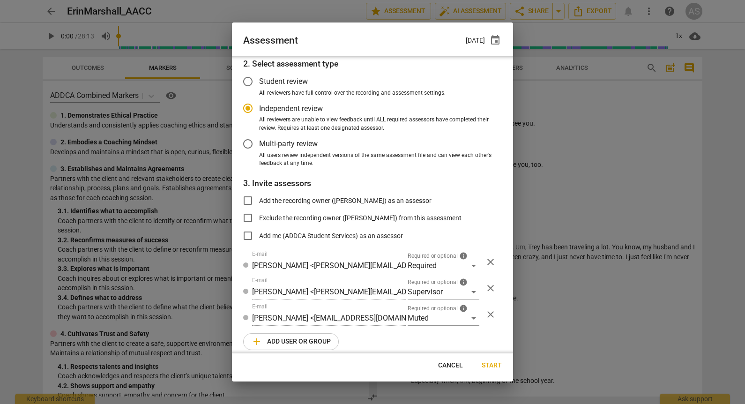
scroll to position [47, 0]
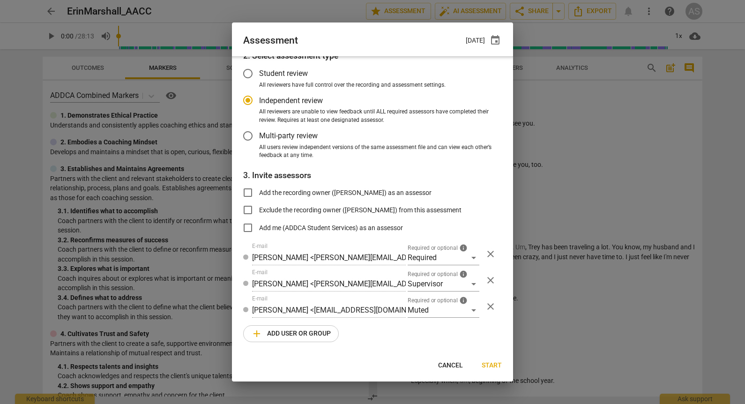
click at [311, 330] on span "add Add user or group" at bounding box center [291, 333] width 80 height 11
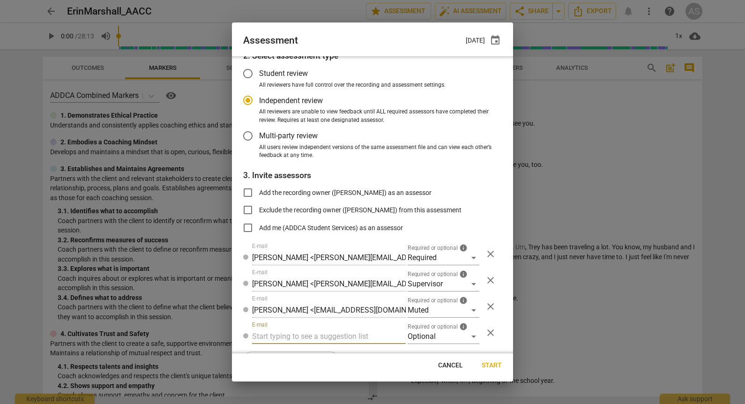
click at [422, 345] on div "1. Select competency model ADDCA Combined Markers visibility 2. Select assessme…" at bounding box center [372, 204] width 281 height 297
click at [424, 340] on div "Optional" at bounding box center [443, 336] width 72 height 15
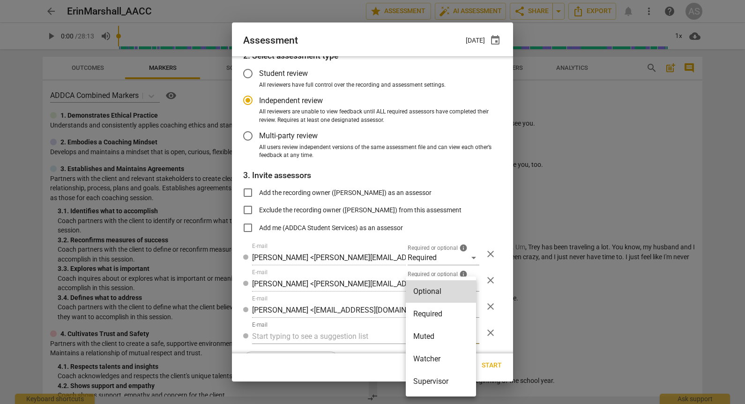
drag, startPoint x: 437, startPoint y: 360, endPoint x: 409, endPoint y: 354, distance: 28.6
click at [438, 360] on li "Watcher" at bounding box center [440, 358] width 70 height 22
radio input "false"
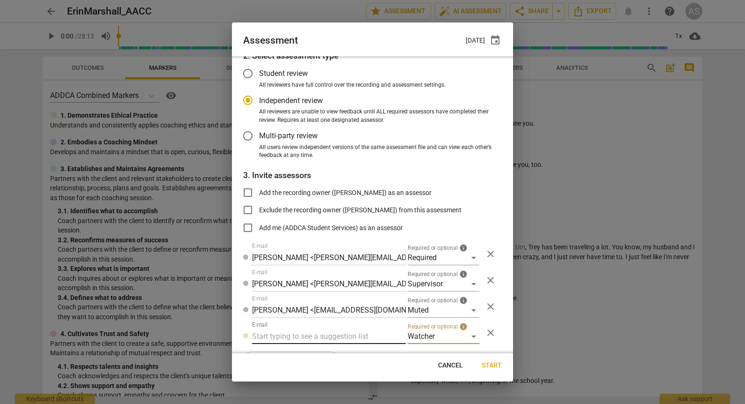
click at [351, 334] on input "text" at bounding box center [329, 336] width 154 height 15
type input "[EMAIL_ADDRESS][DOMAIN_NAME]"
click at [488, 360] on button "Start" at bounding box center [491, 365] width 35 height 17
radio input "false"
type input "[PERSON_NAME] <[EMAIL_ADDRESS][DOMAIN_NAME]>"
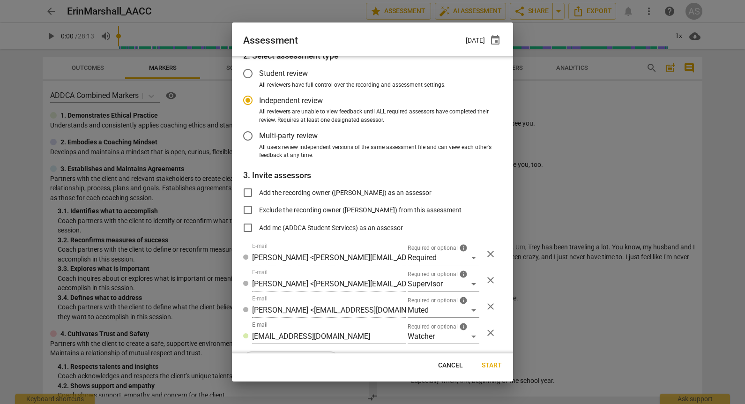
type input "[PERSON_NAME] <[PERSON_NAME][EMAIL_ADDRESS][DOMAIN_NAME]>"
type input "ADDCA Student Services <[EMAIL_ADDRESS][DOMAIN_NAME]>"
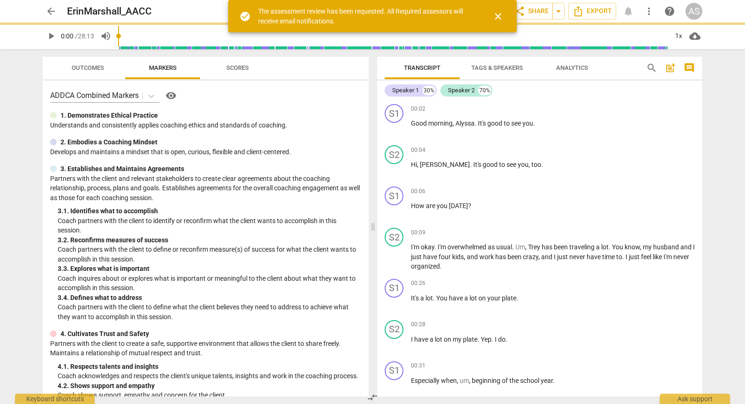
scroll to position [15, 0]
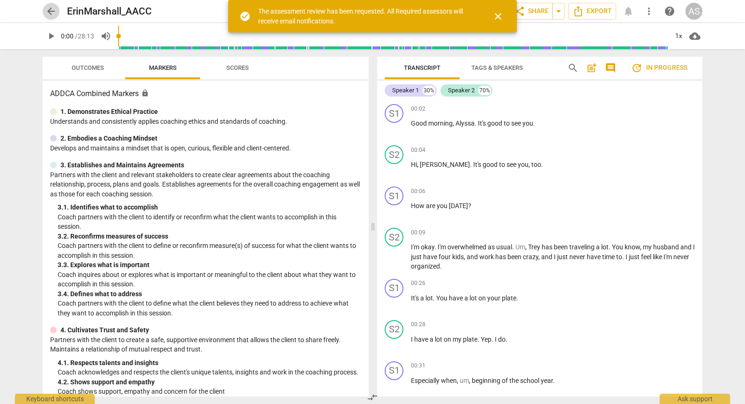
click at [45, 7] on span "arrow_back" at bounding box center [51, 11] width 17 height 11
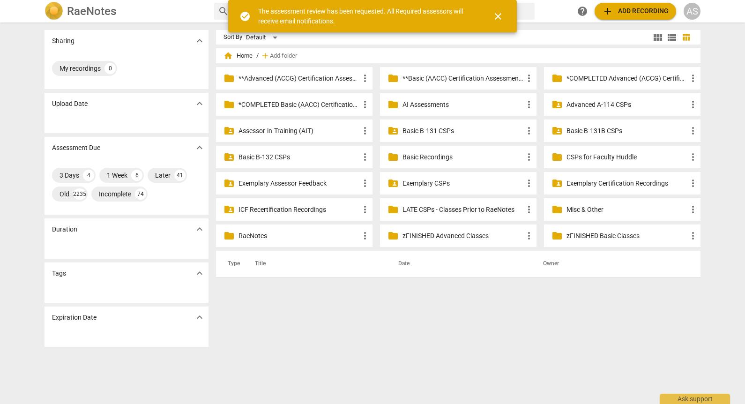
click at [427, 78] on p "**Basic (AACC) Certification Assessments" at bounding box center [462, 79] width 121 height 10
